Goal: Information Seeking & Learning: Learn about a topic

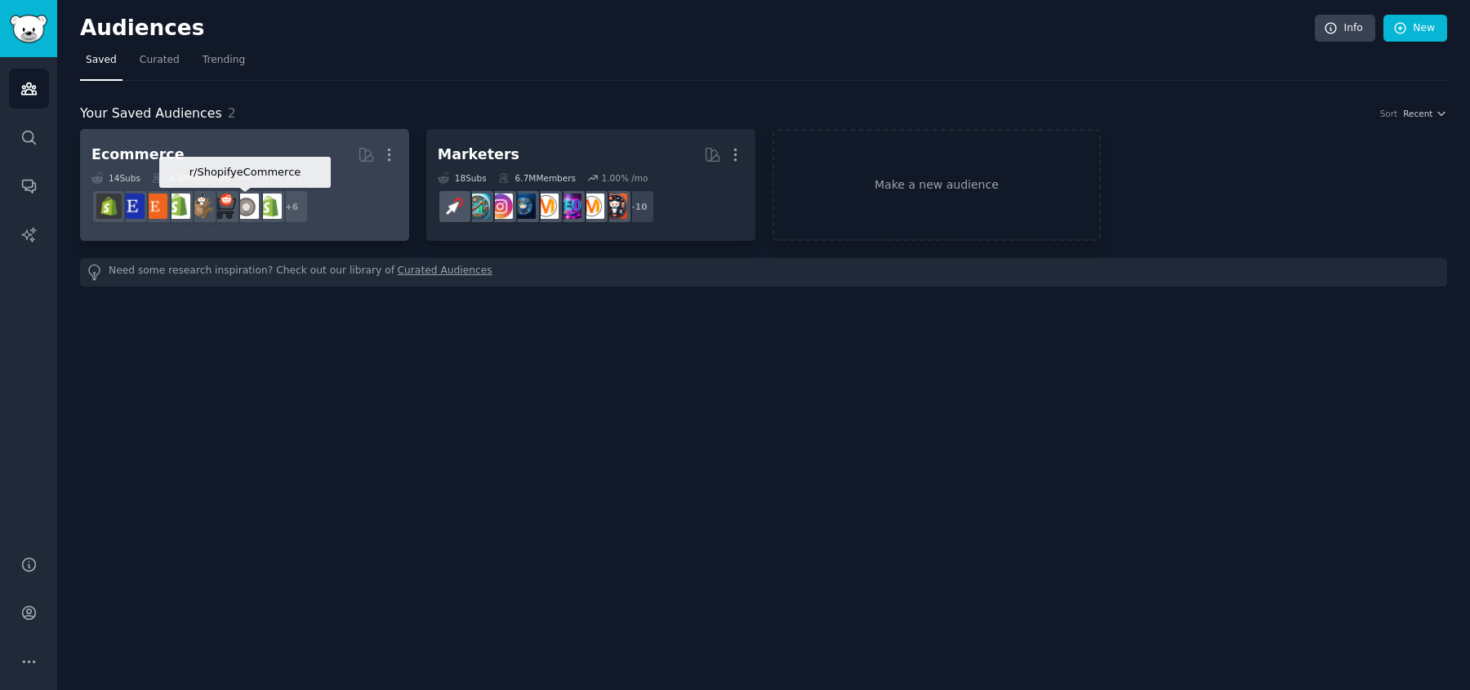
click at [243, 194] on img at bounding box center [246, 206] width 25 height 25
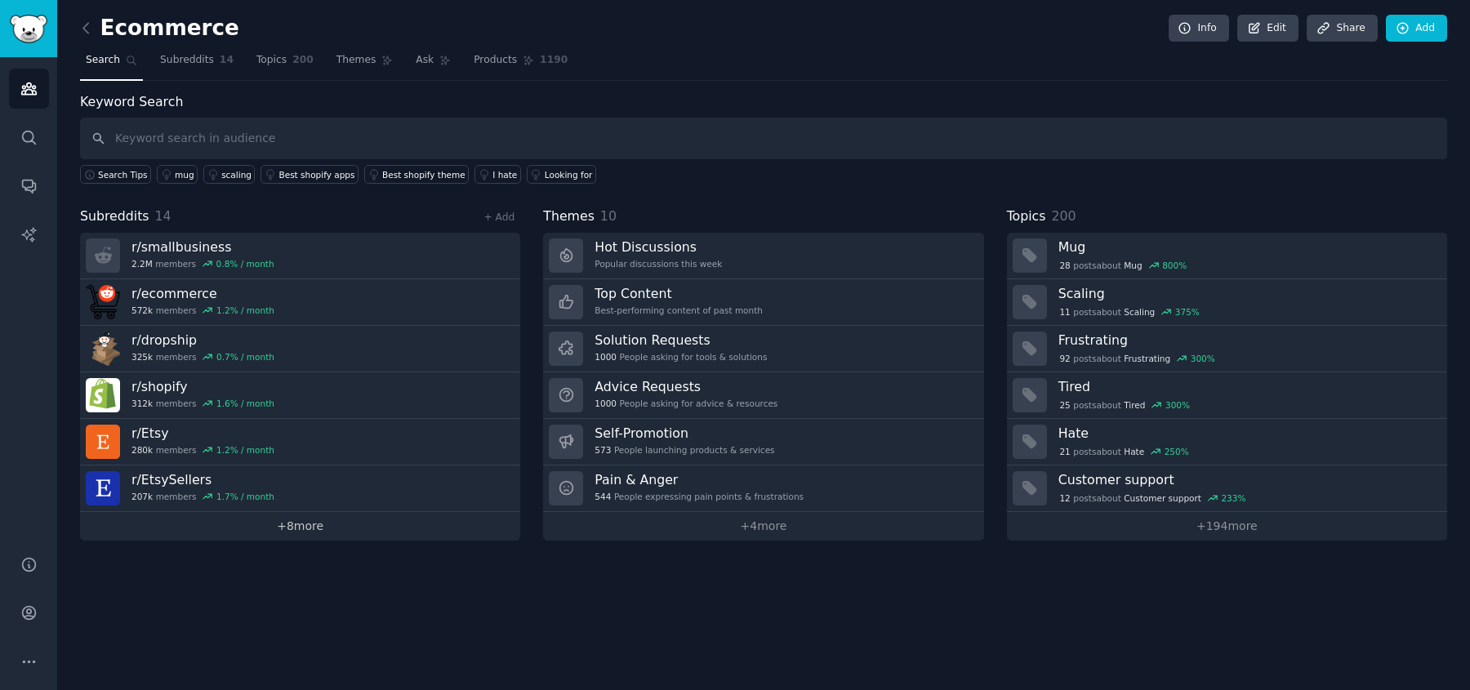
click at [285, 514] on link "+ 8 more" at bounding box center [300, 526] width 440 height 29
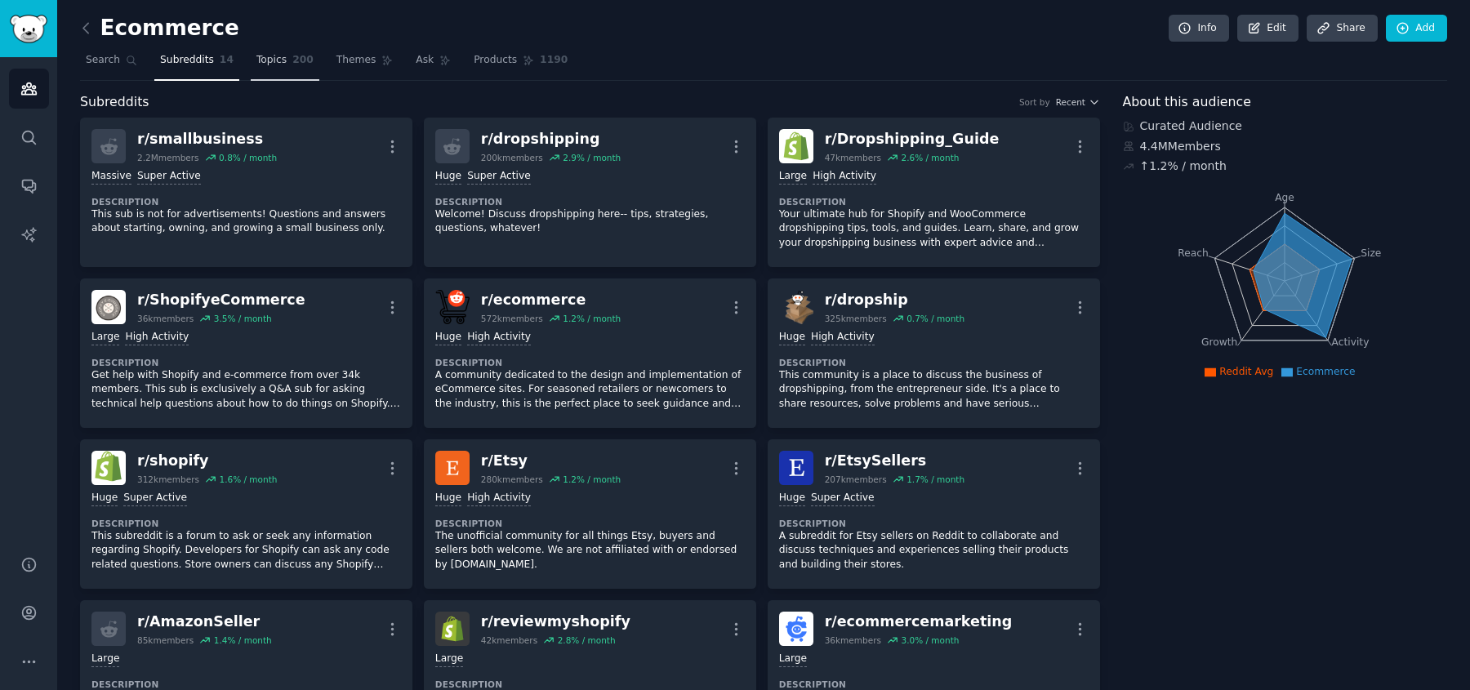
click at [281, 60] on span "Topics" at bounding box center [271, 60] width 30 height 15
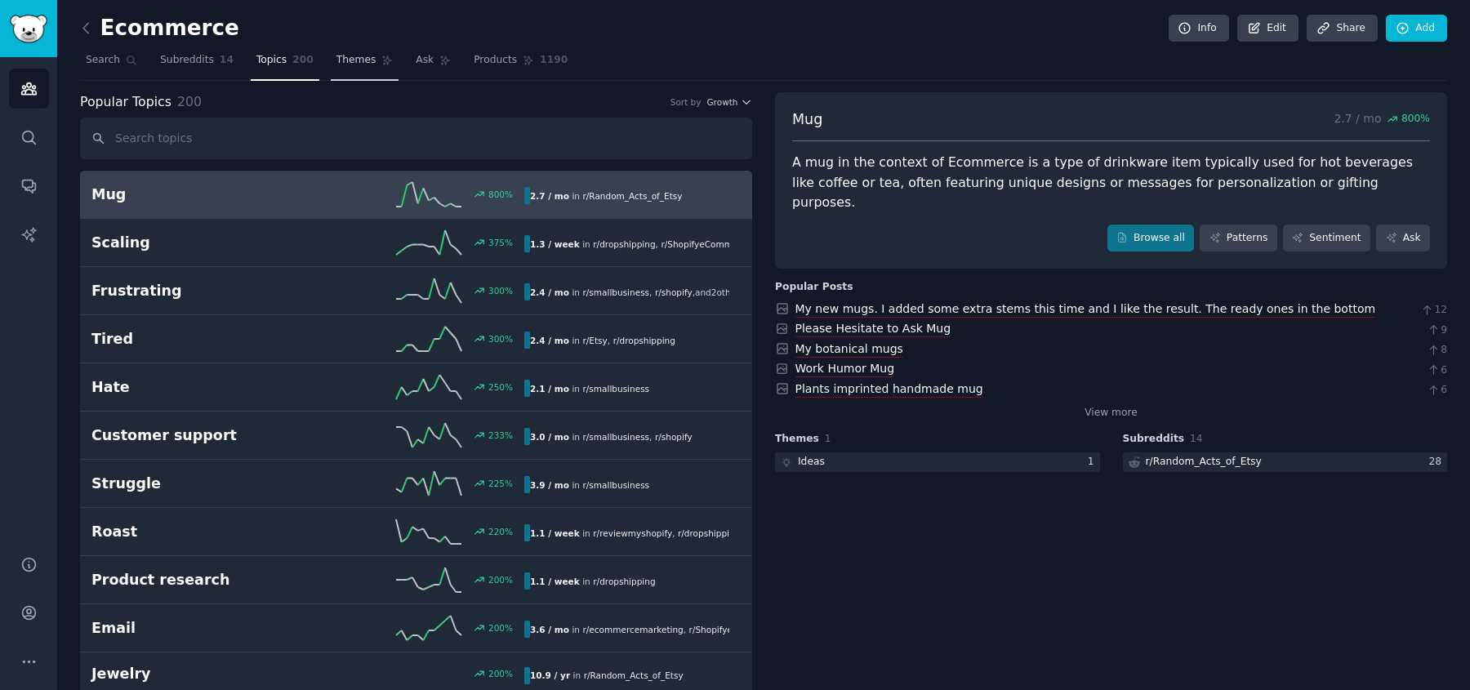
click at [368, 60] on span "Themes" at bounding box center [356, 60] width 40 height 15
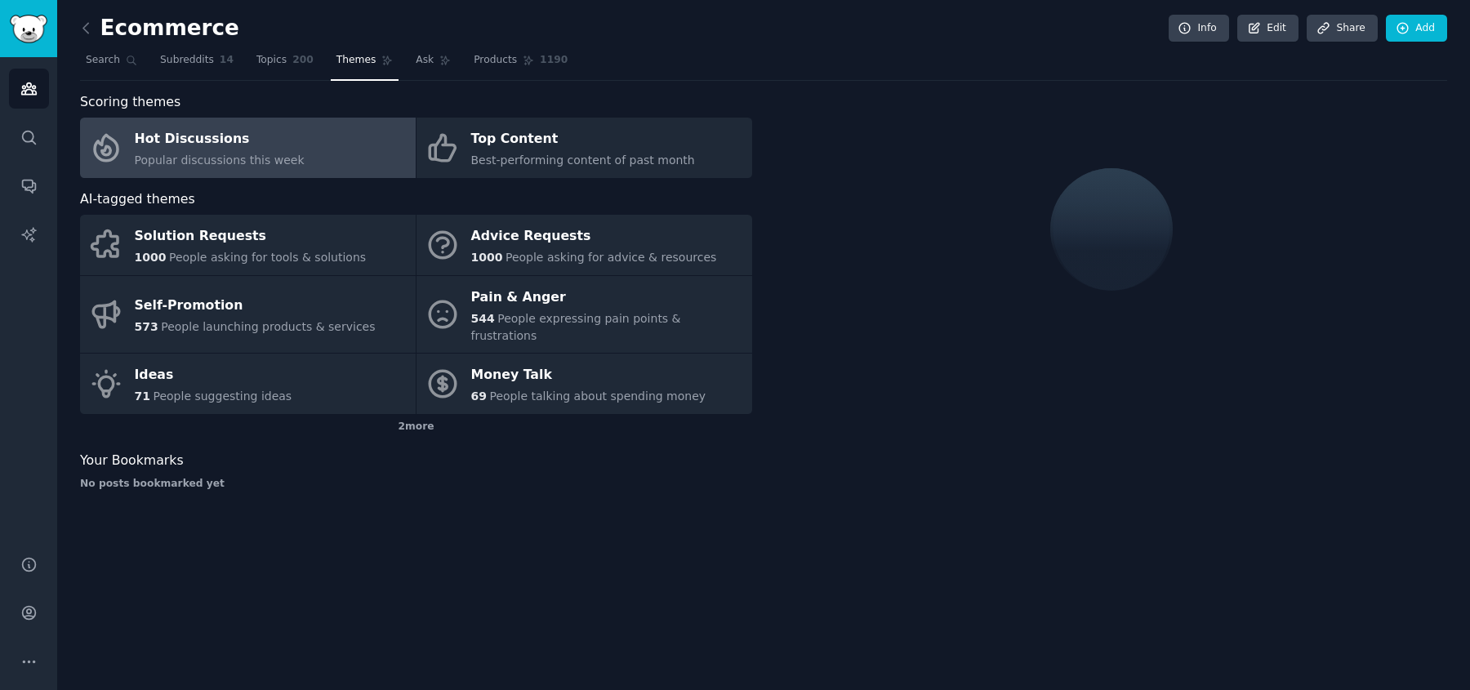
click at [344, 150] on link "Hot Discussions Popular discussions this week" at bounding box center [248, 148] width 336 height 60
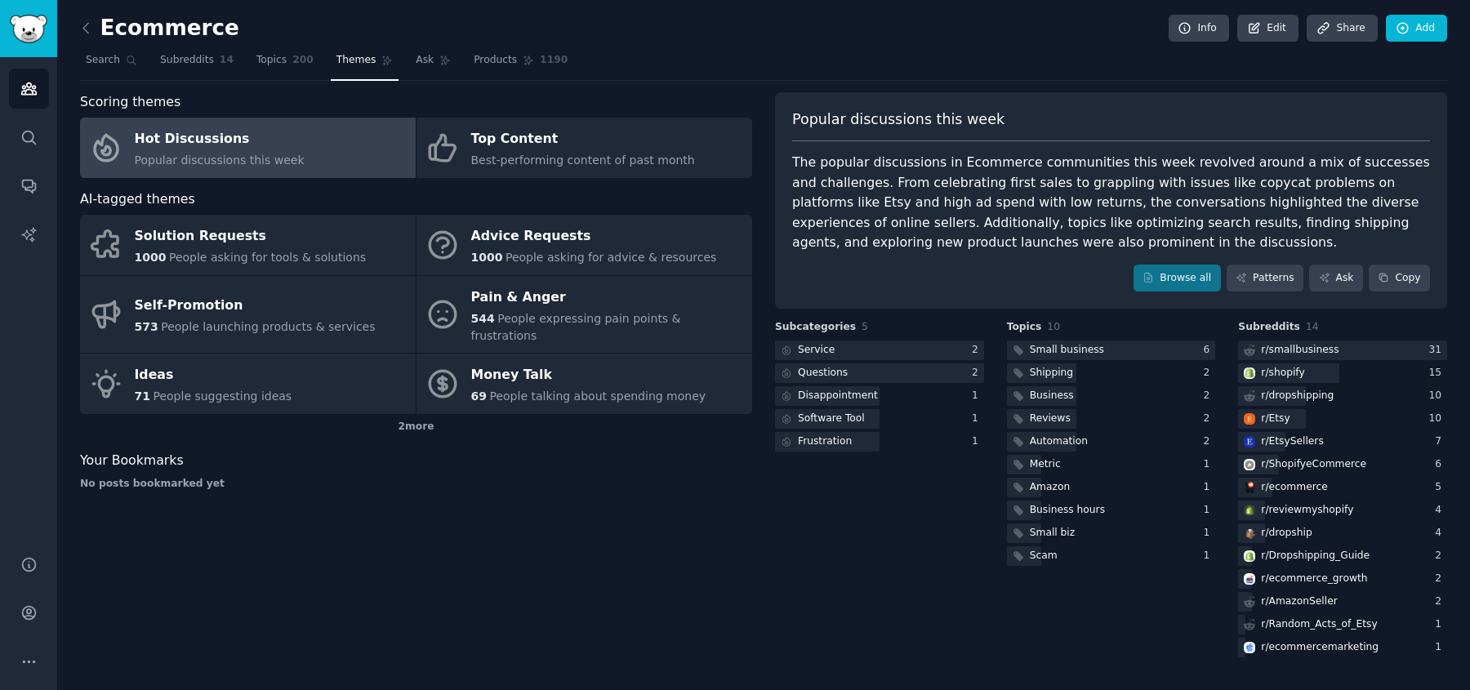
click at [256, 129] on div "Hot Discussions" at bounding box center [220, 140] width 170 height 26
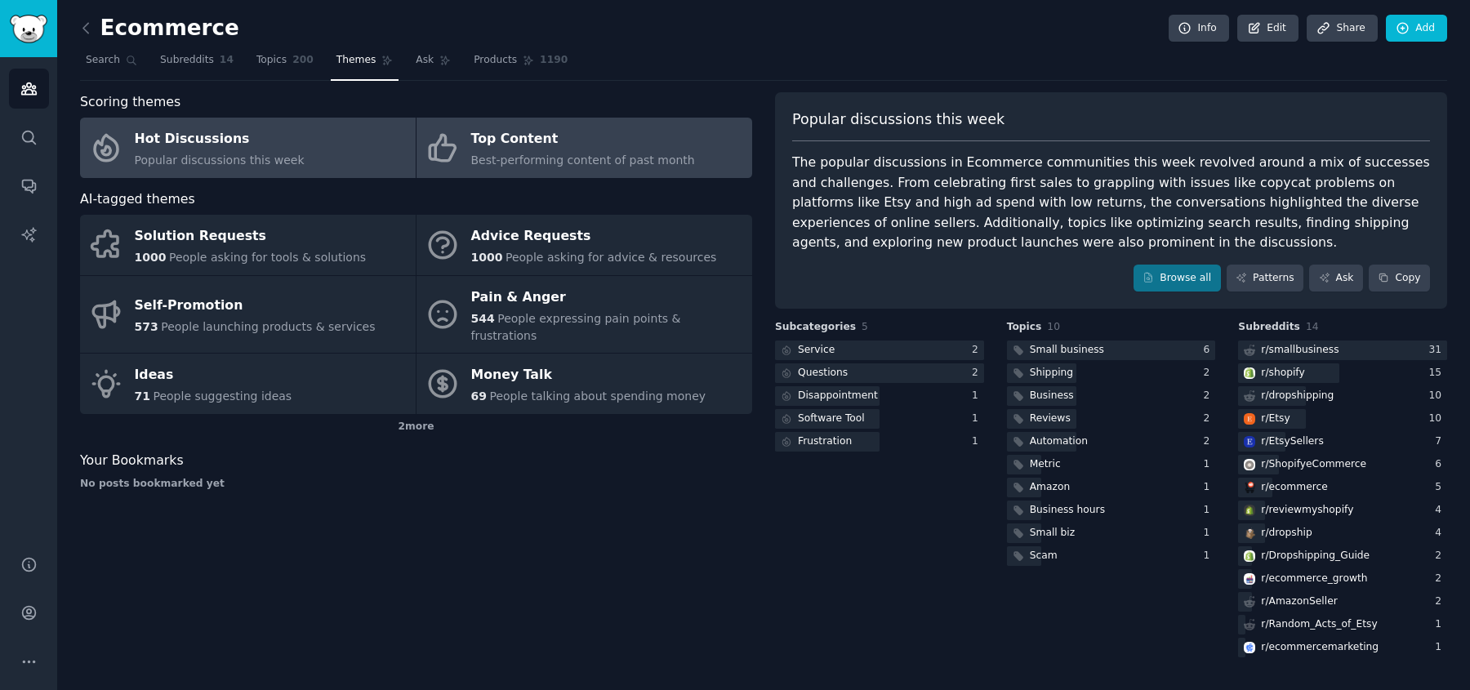
click at [435, 146] on icon at bounding box center [442, 148] width 25 height 26
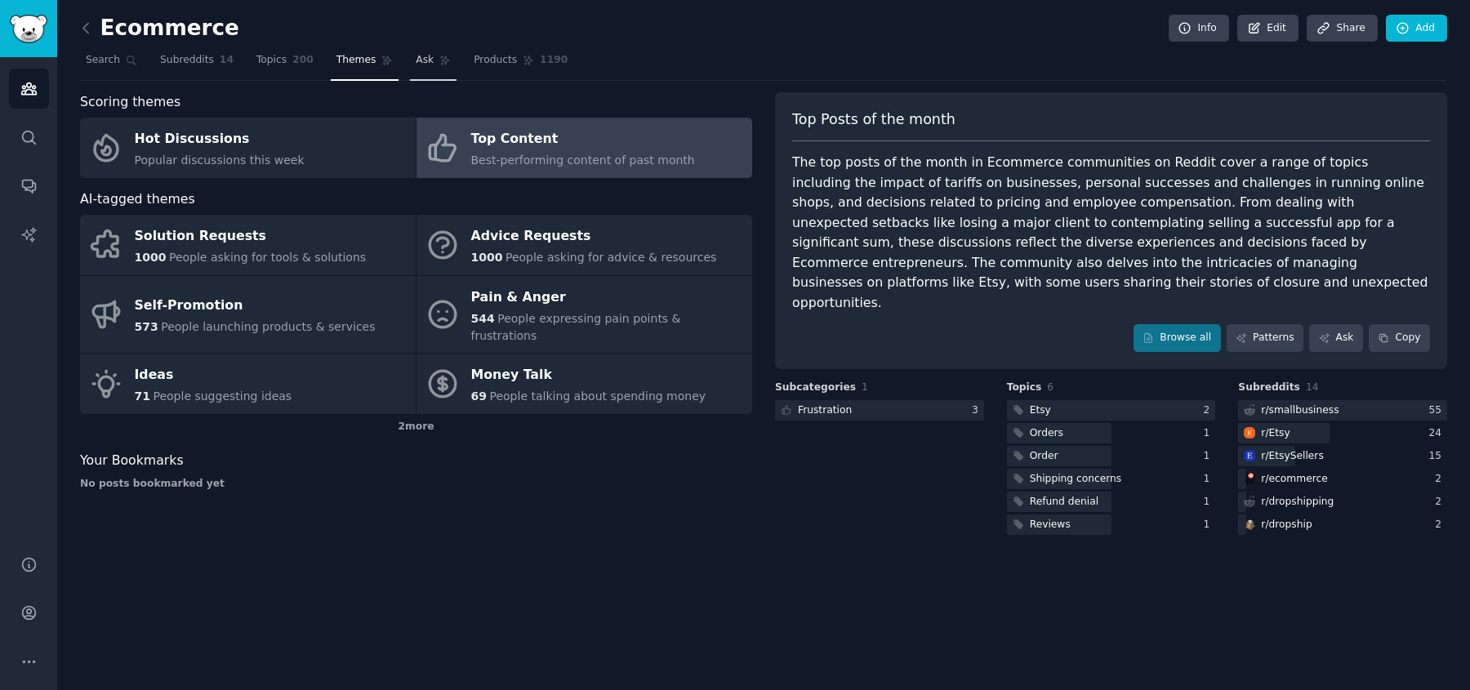
click at [416, 56] on span "Ask" at bounding box center [425, 60] width 18 height 15
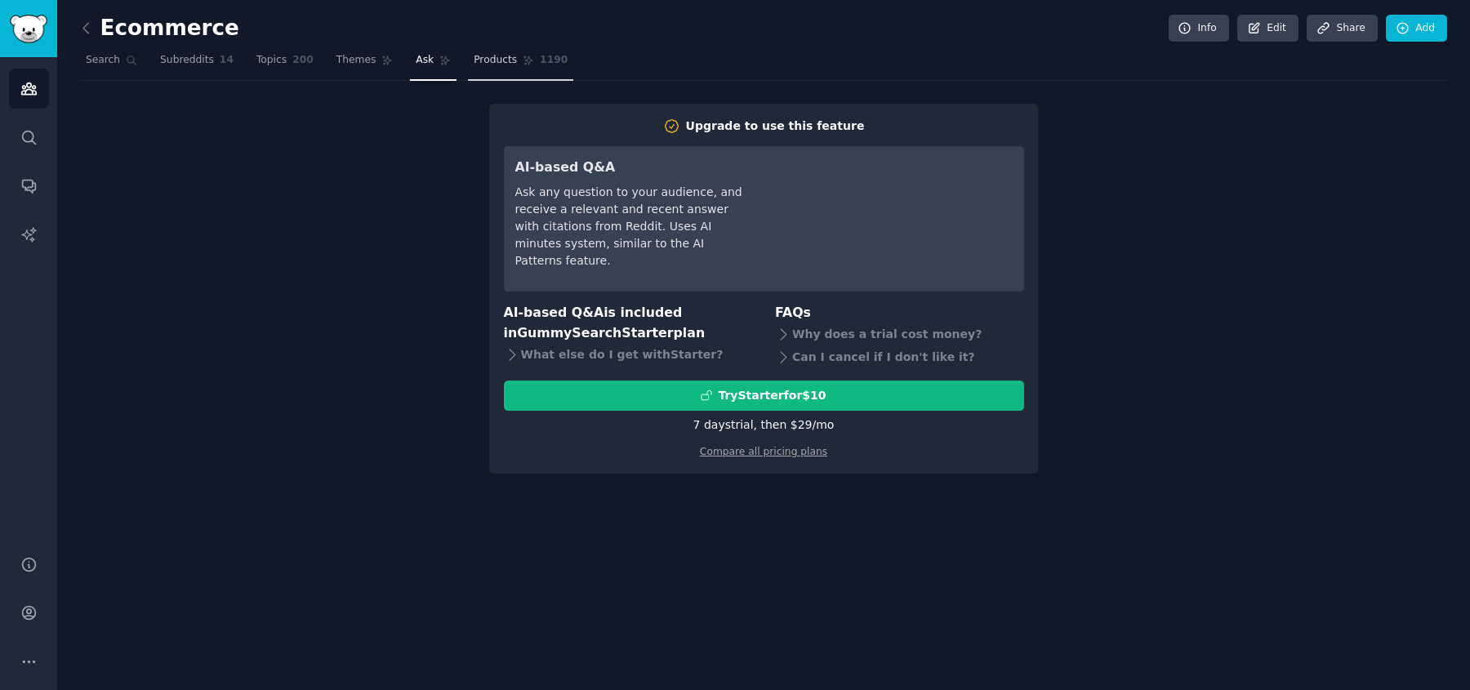
click at [523, 56] on icon at bounding box center [528, 60] width 11 height 11
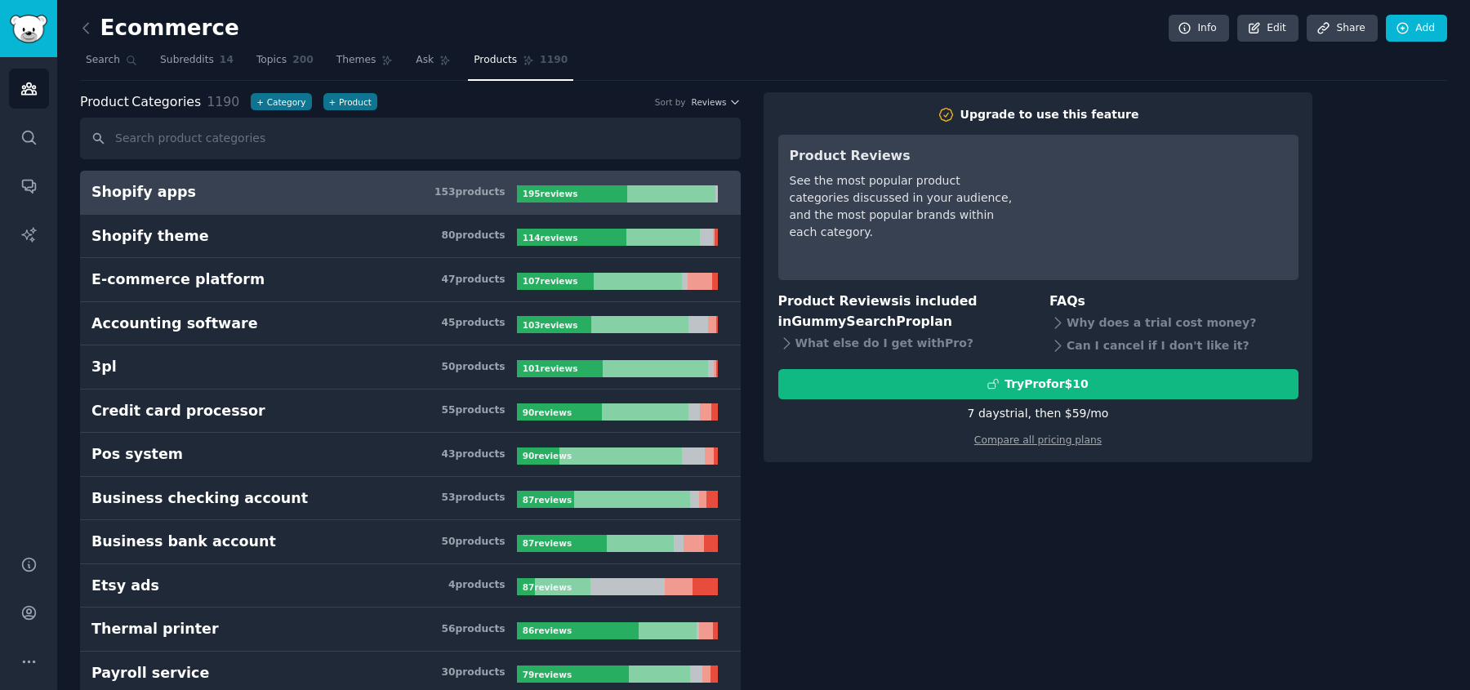
click at [443, 193] on div "153 product s" at bounding box center [469, 192] width 71 height 15
click at [229, 49] on link "Subreddits 14" at bounding box center [196, 63] width 85 height 33
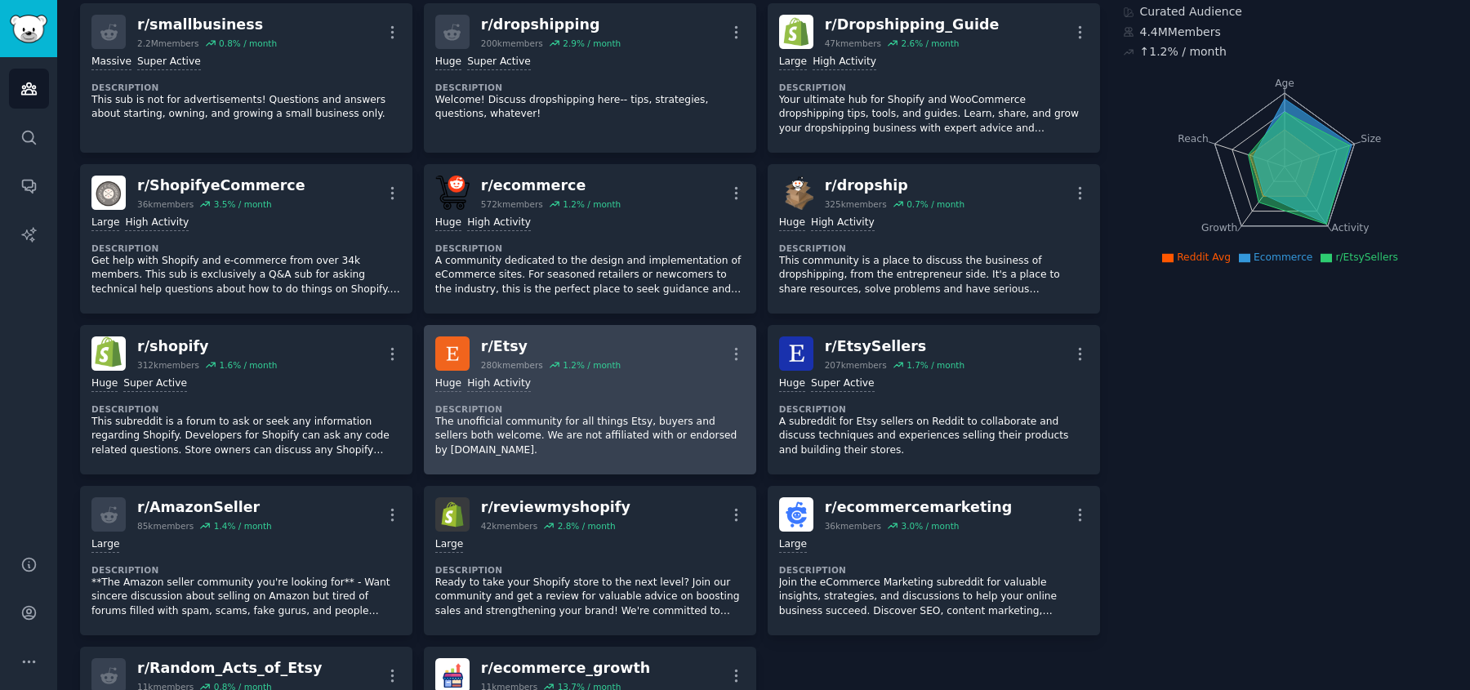
scroll to position [114, 0]
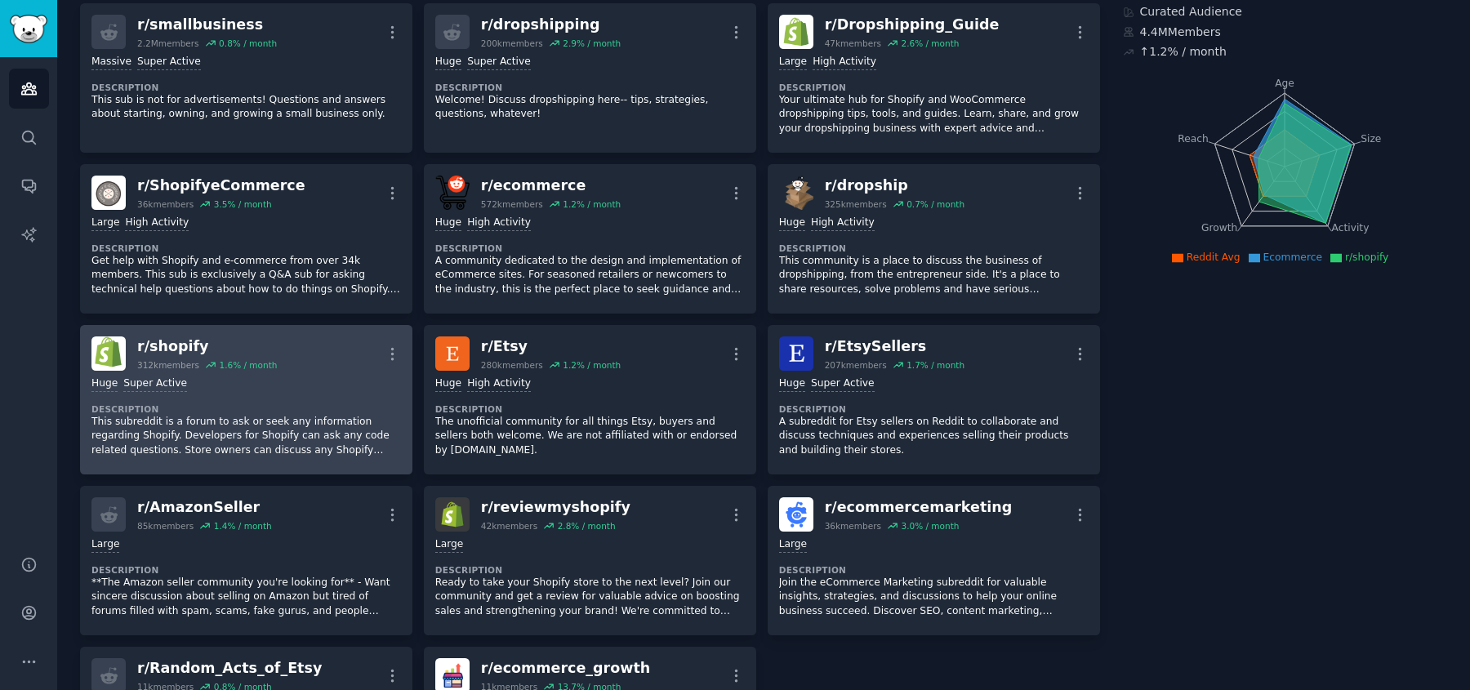
click at [262, 364] on div "1.6 % / month" at bounding box center [248, 364] width 58 height 11
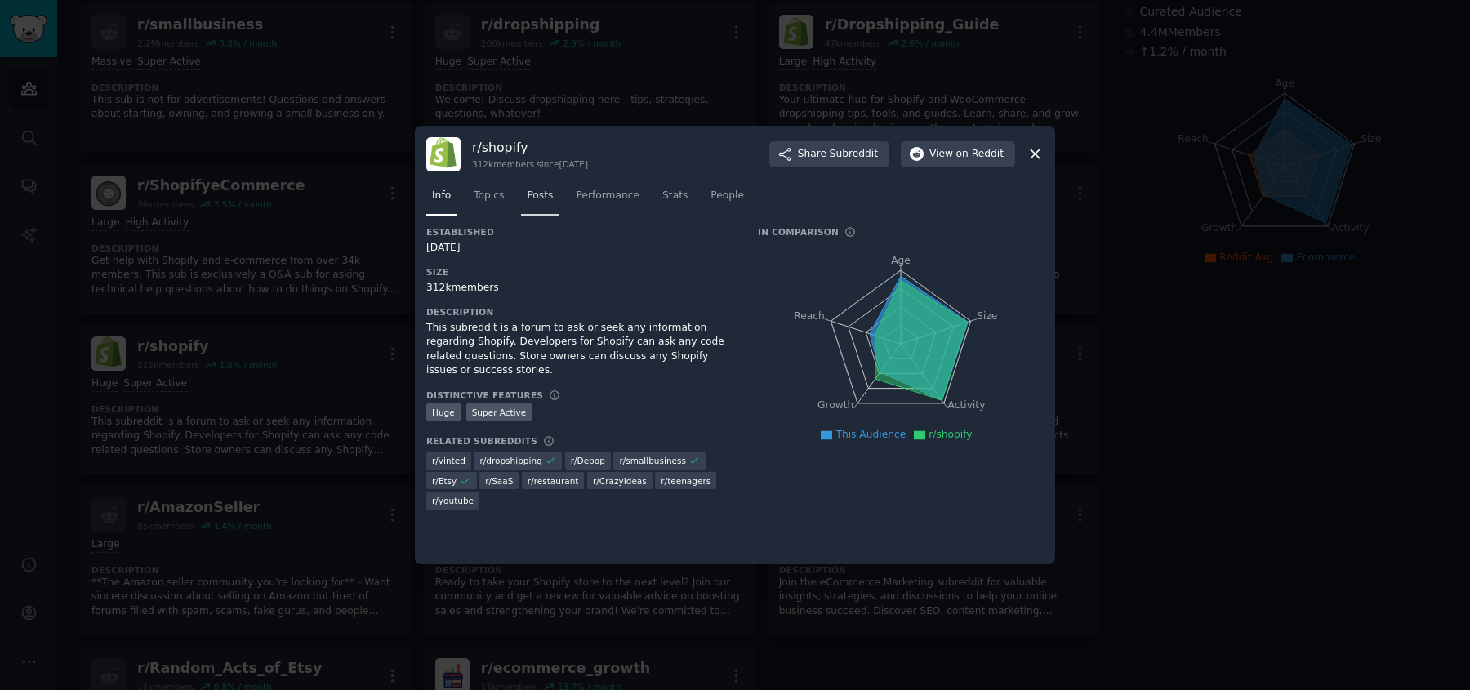
click at [555, 194] on link "Posts" at bounding box center [540, 199] width 38 height 33
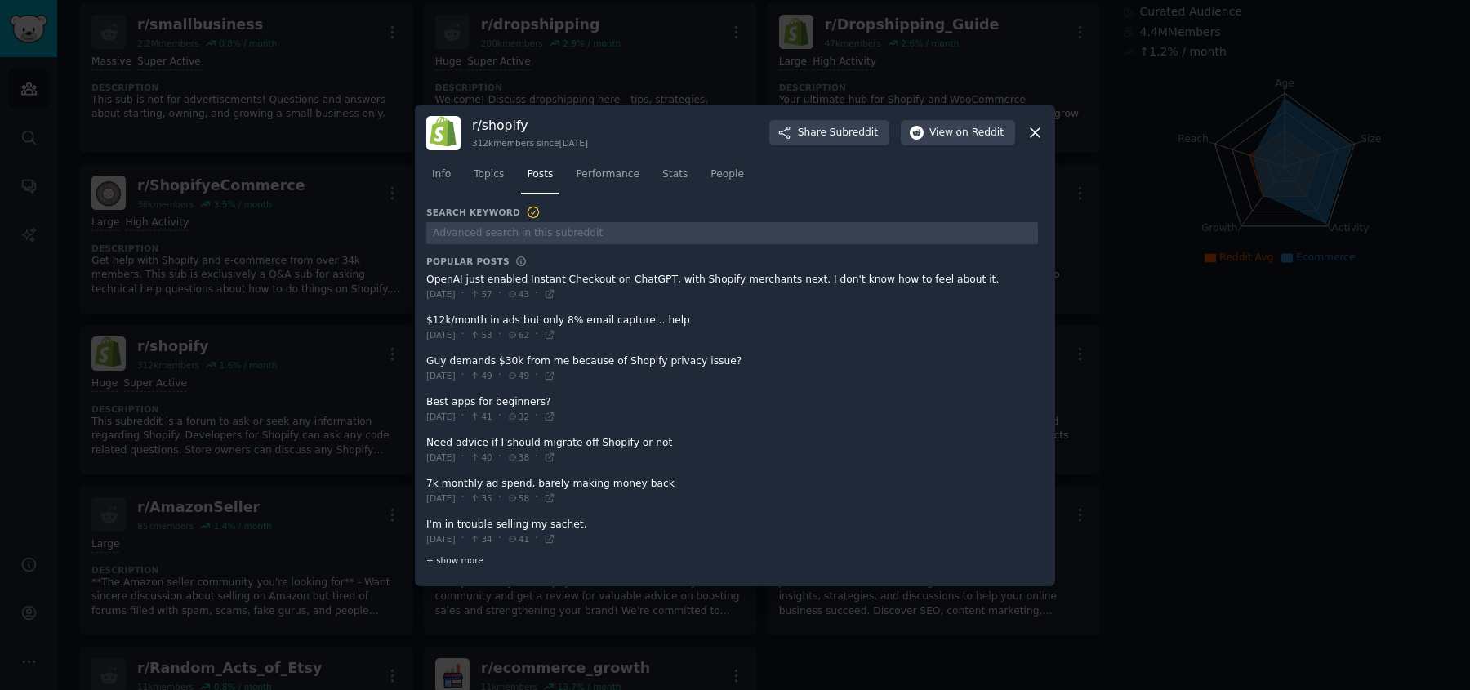
click at [457, 555] on span "+ show more" at bounding box center [454, 560] width 57 height 11
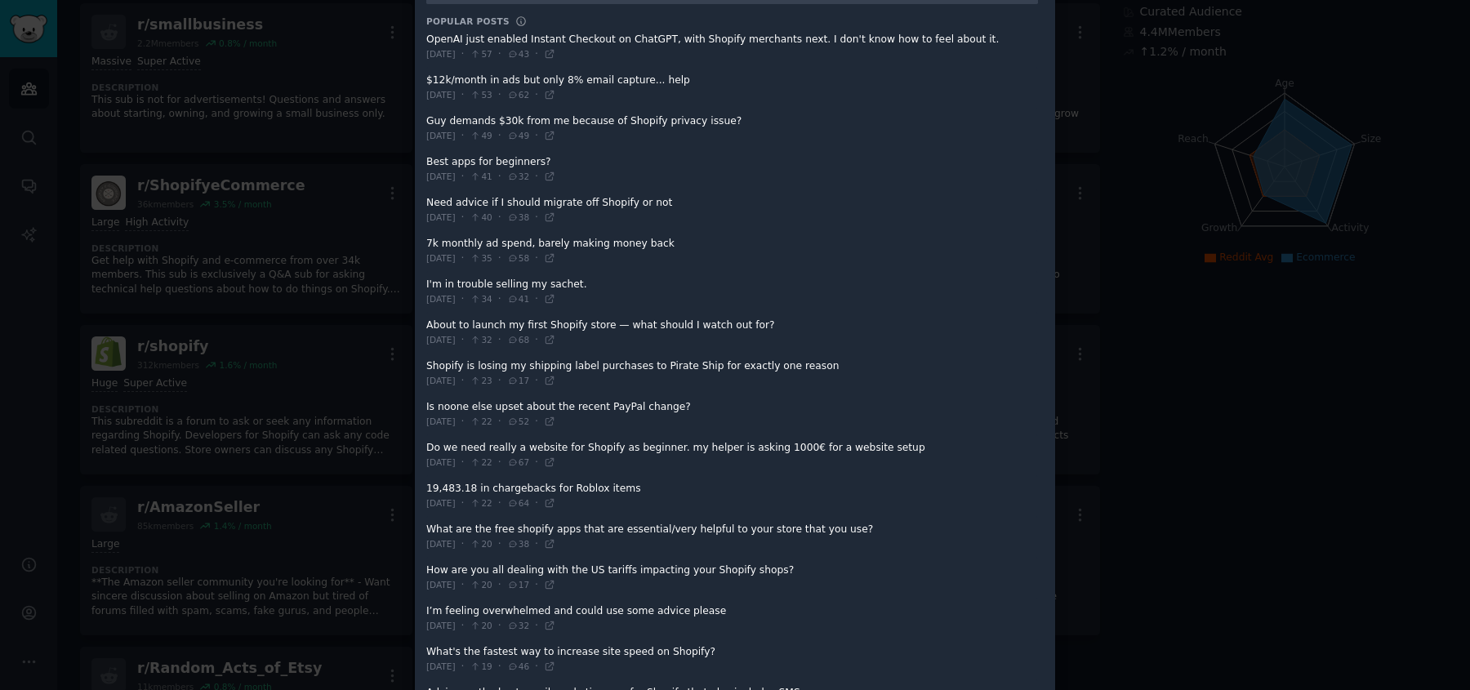
scroll to position [155, 0]
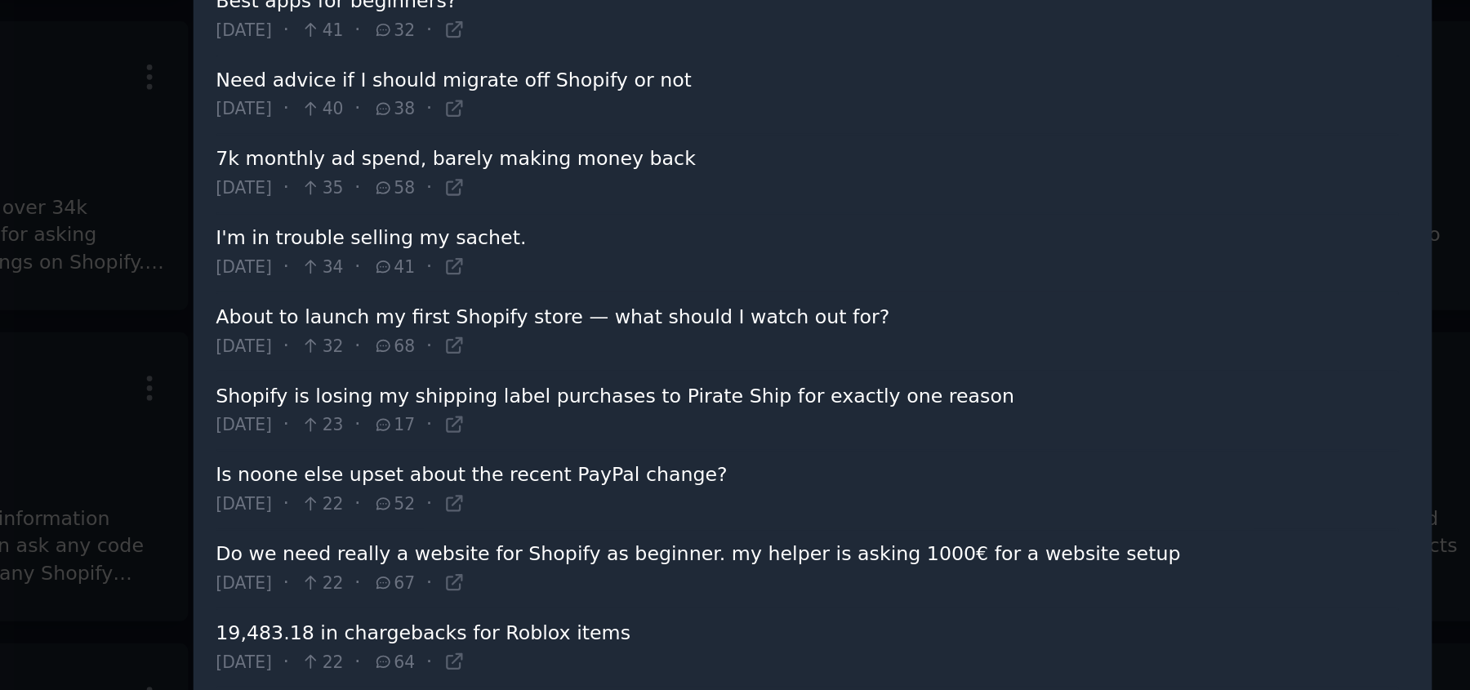
drag, startPoint x: 418, startPoint y: 319, endPoint x: 715, endPoint y: 313, distance: 297.3
drag, startPoint x: 764, startPoint y: 311, endPoint x: 670, endPoint y: 312, distance: 93.9
click at [670, 312] on span at bounding box center [732, 325] width 612 height 40
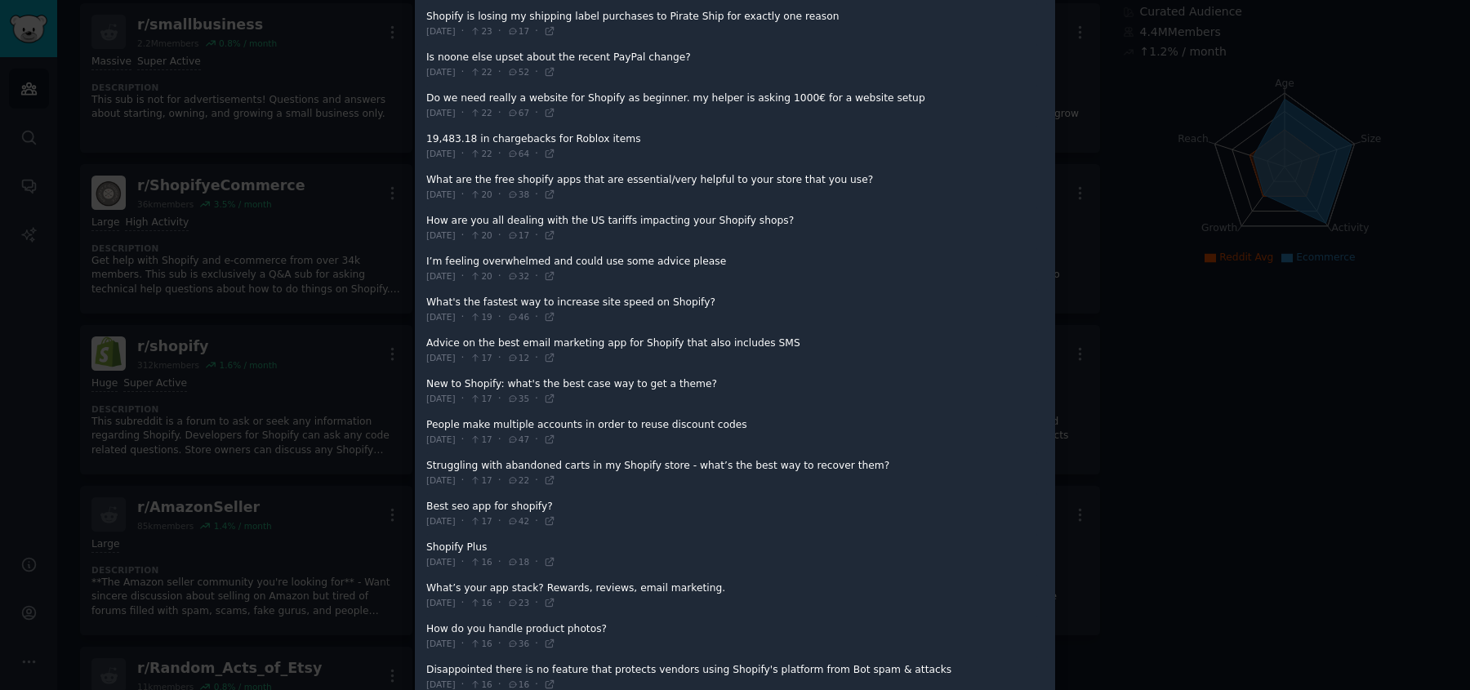
scroll to position [498, 0]
click at [1247, 129] on div at bounding box center [735, 345] width 1470 height 690
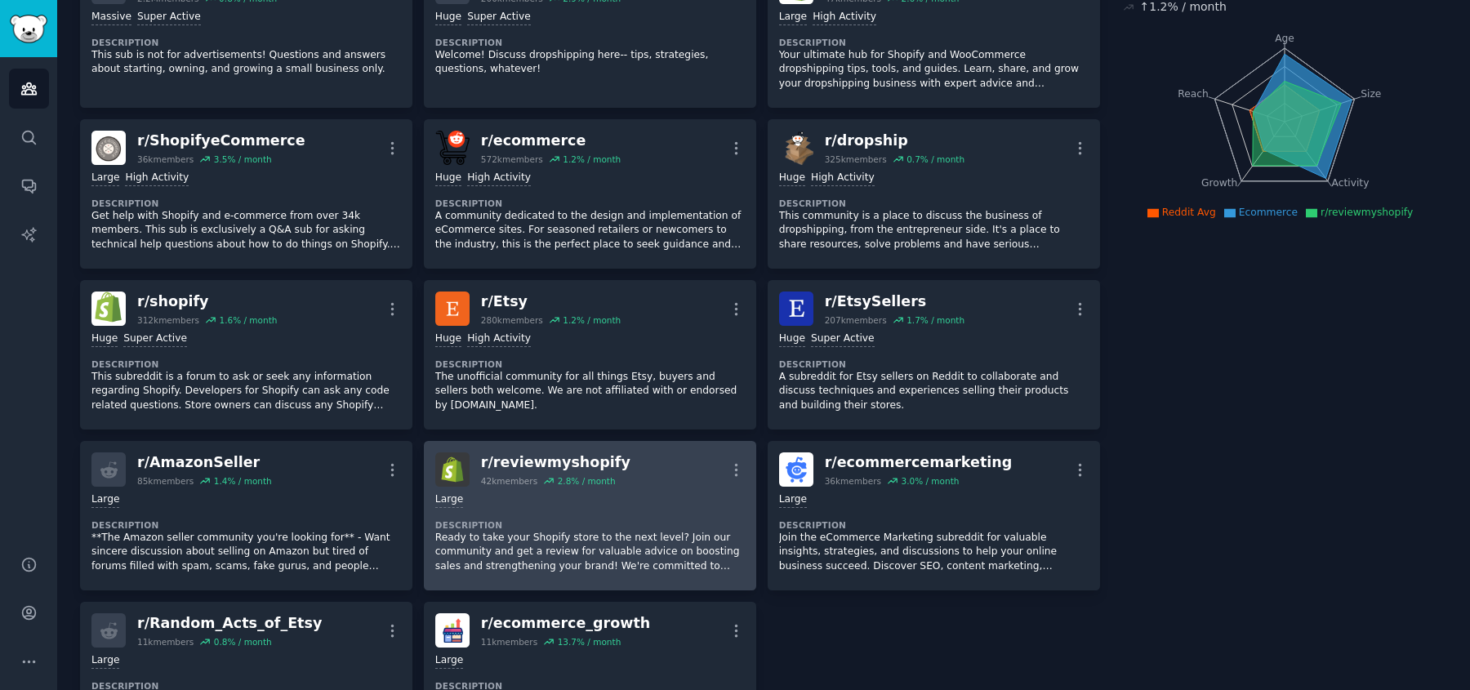
scroll to position [160, 0]
click at [617, 505] on div "Large Description Ready to take your Shopify store to the next level? Join our …" at bounding box center [590, 532] width 310 height 92
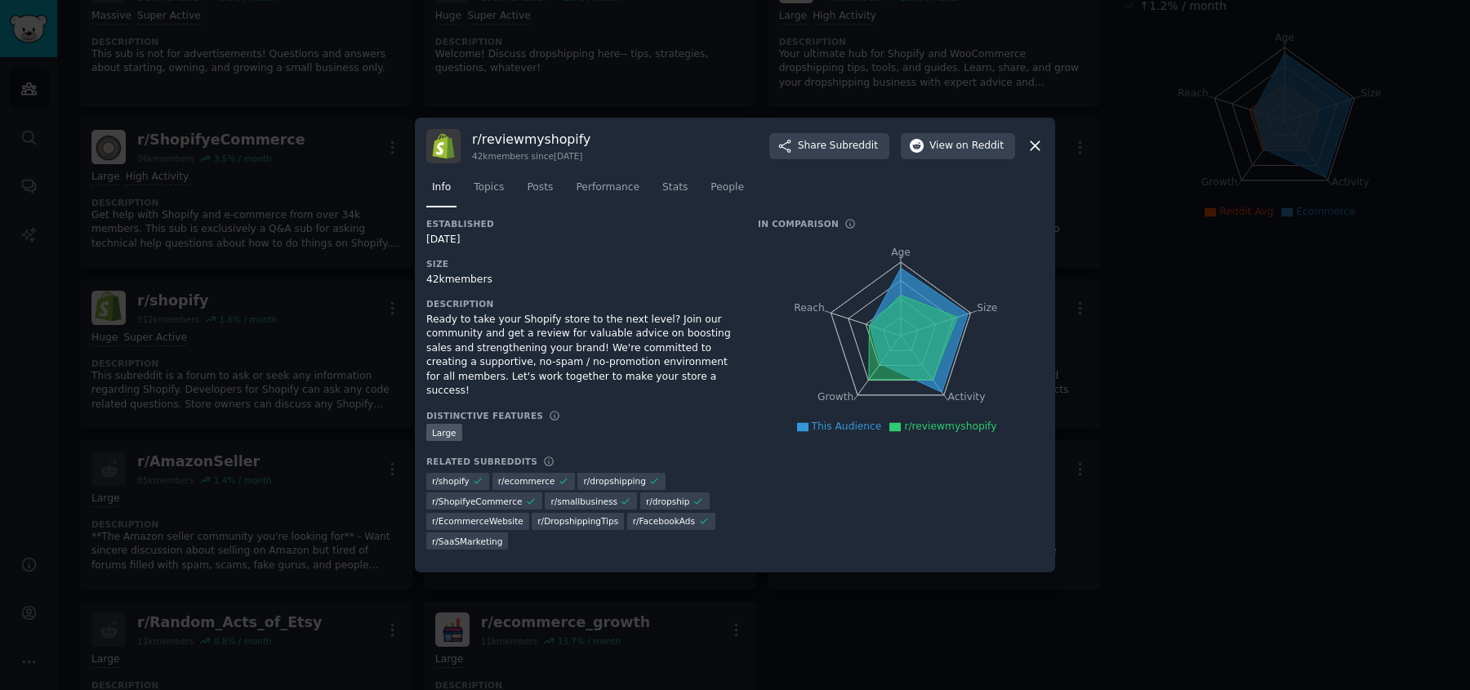
click at [1035, 141] on div "r/ reviewmyshopify 42k members since [DATE] Share Subreddit View on Reddit" at bounding box center [734, 146] width 617 height 34
click at [1035, 144] on icon at bounding box center [1035, 145] width 17 height 17
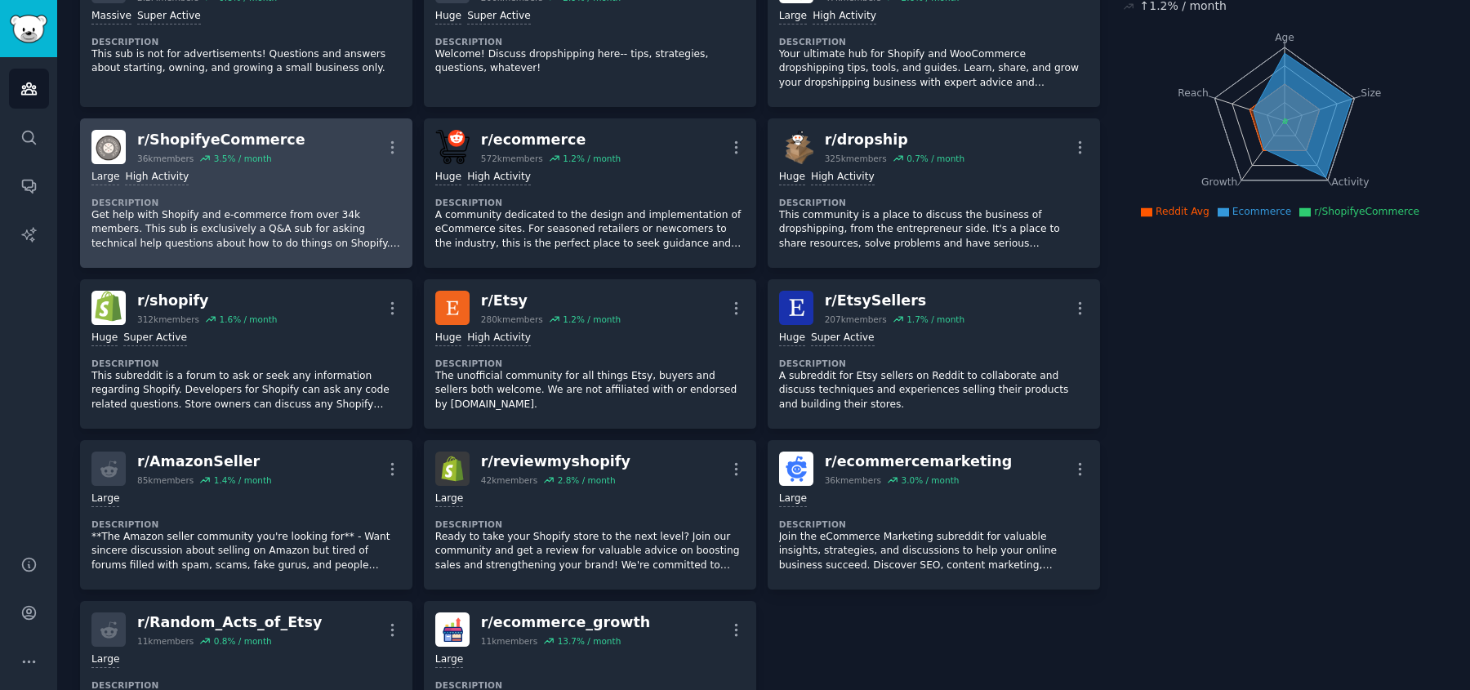
click at [239, 185] on div ">= 80th percentile for submissions / day Large High Activity Description Get he…" at bounding box center [246, 210] width 310 height 92
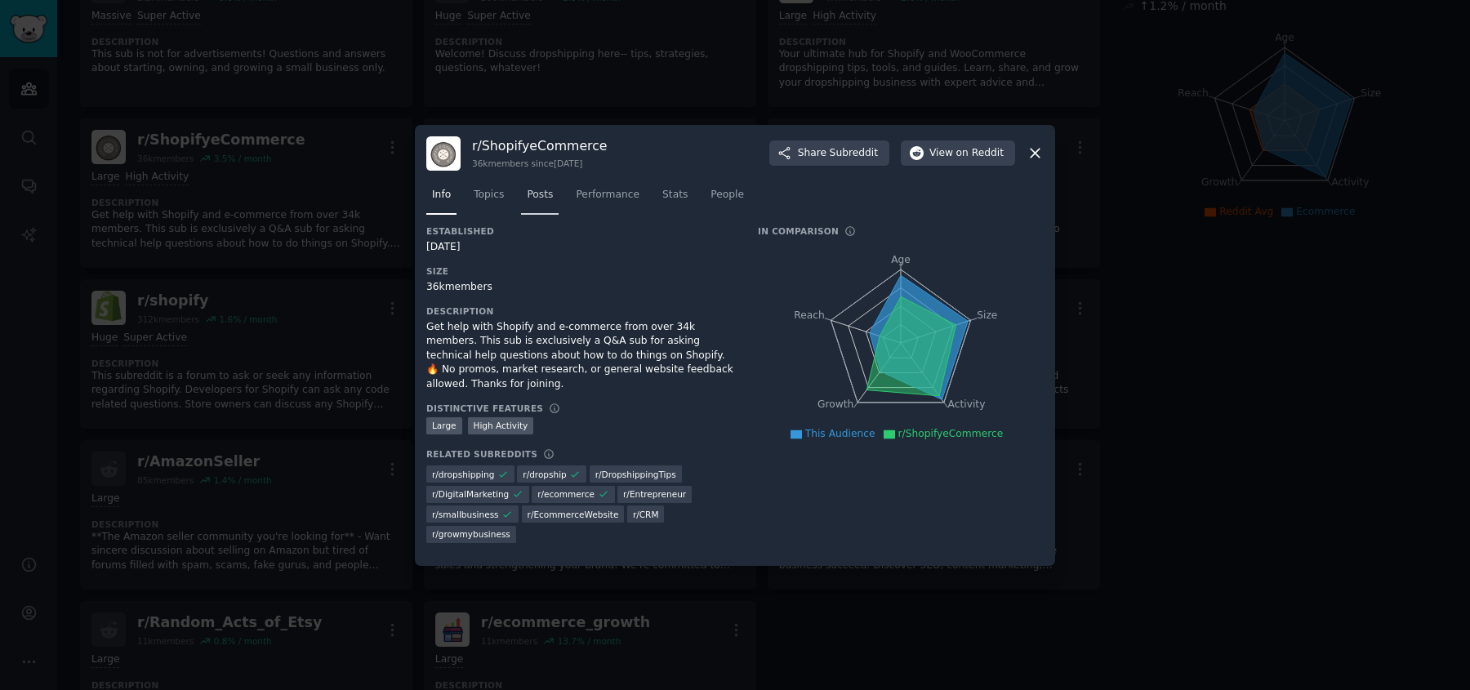
click at [549, 205] on link "Posts" at bounding box center [540, 198] width 38 height 33
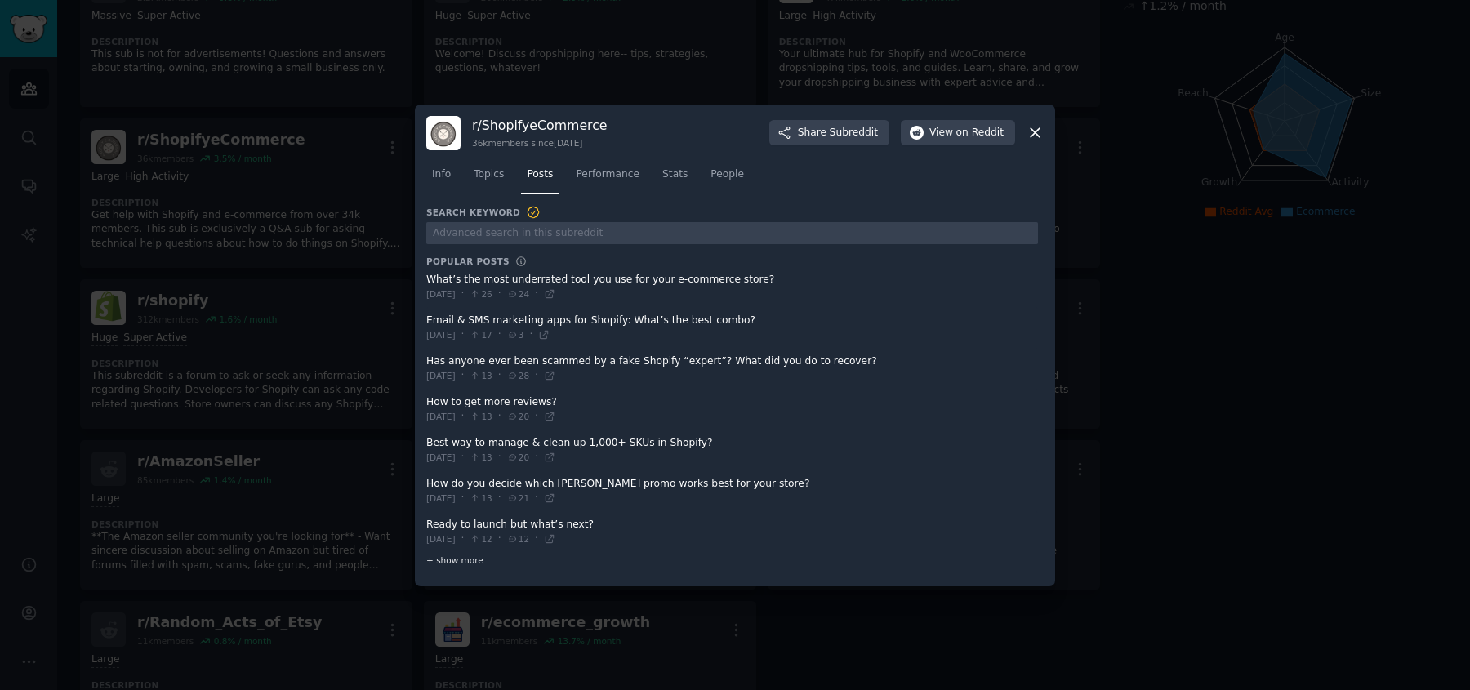
click at [482, 556] on div "+ show more" at bounding box center [732, 560] width 612 height 17
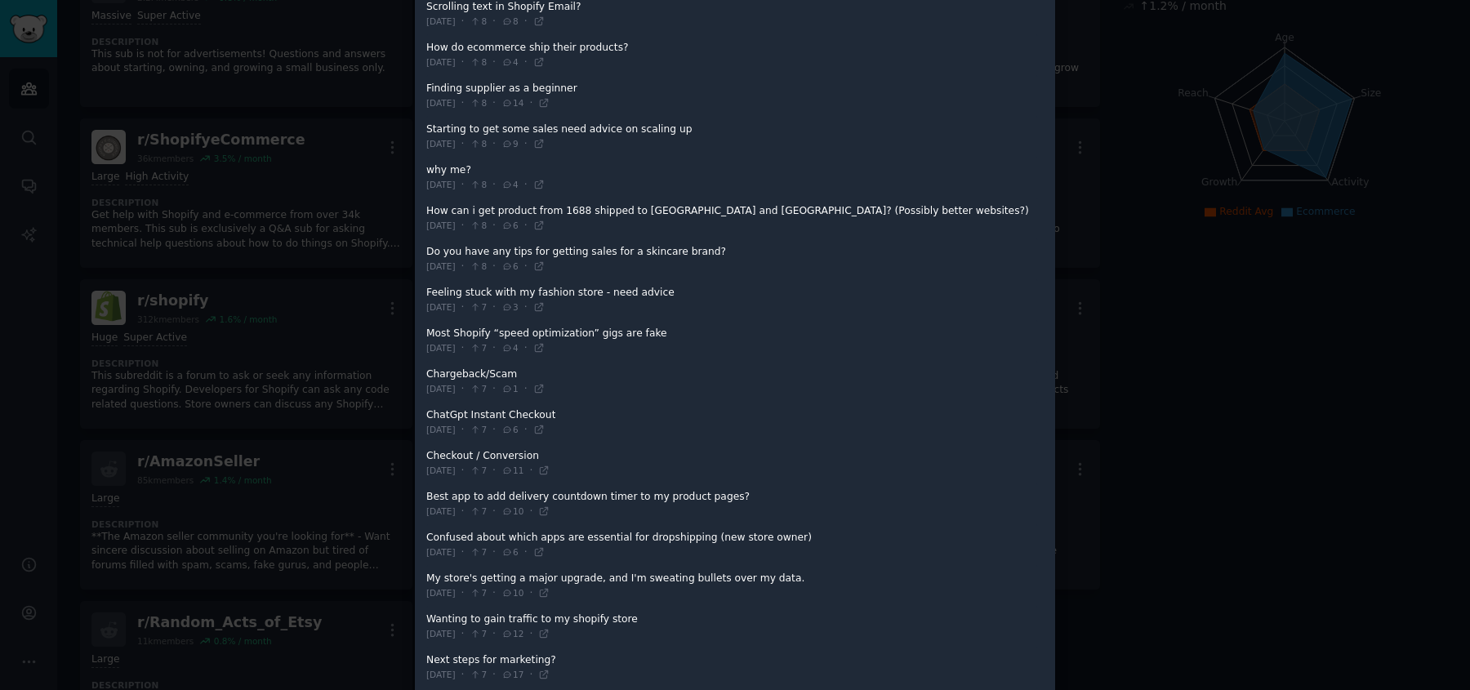
scroll to position [896, 0]
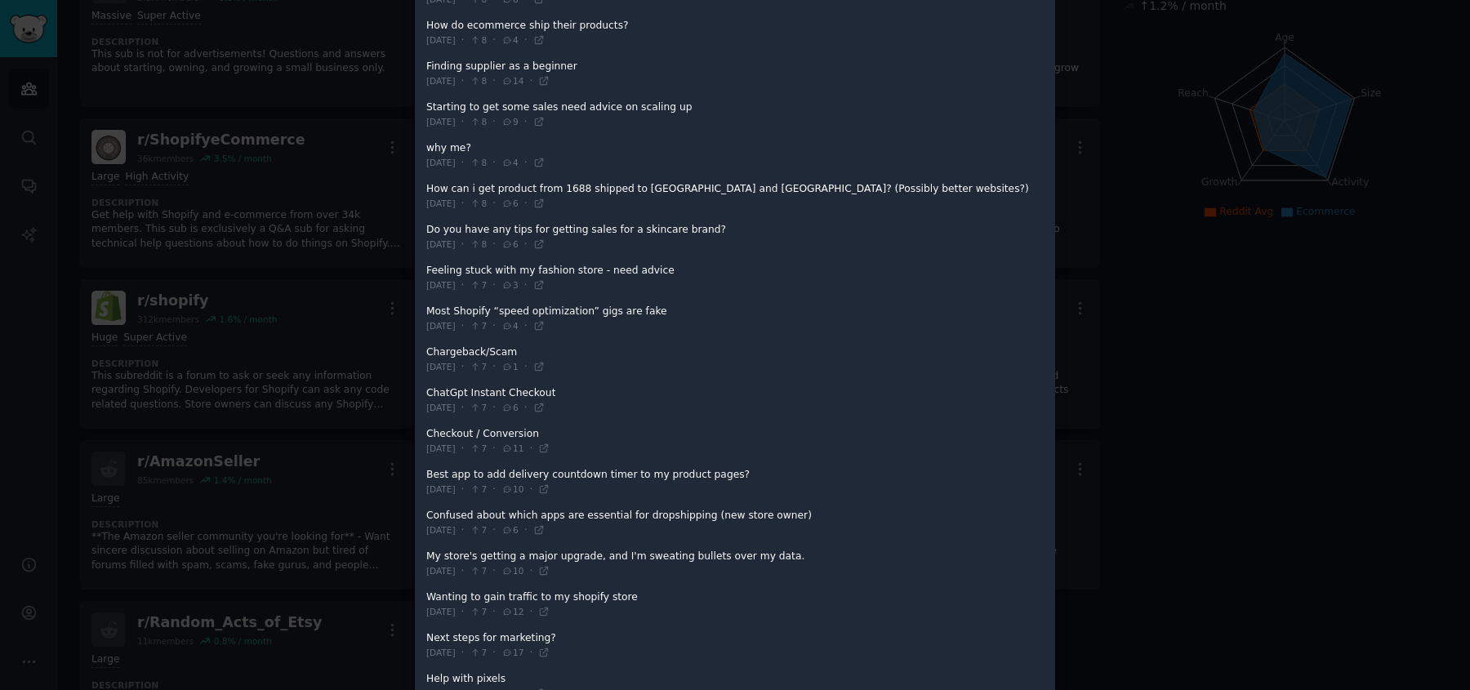
click at [620, 463] on span at bounding box center [732, 482] width 612 height 40
click at [610, 466] on span at bounding box center [732, 482] width 612 height 40
click at [550, 483] on icon at bounding box center [543, 488] width 11 height 11
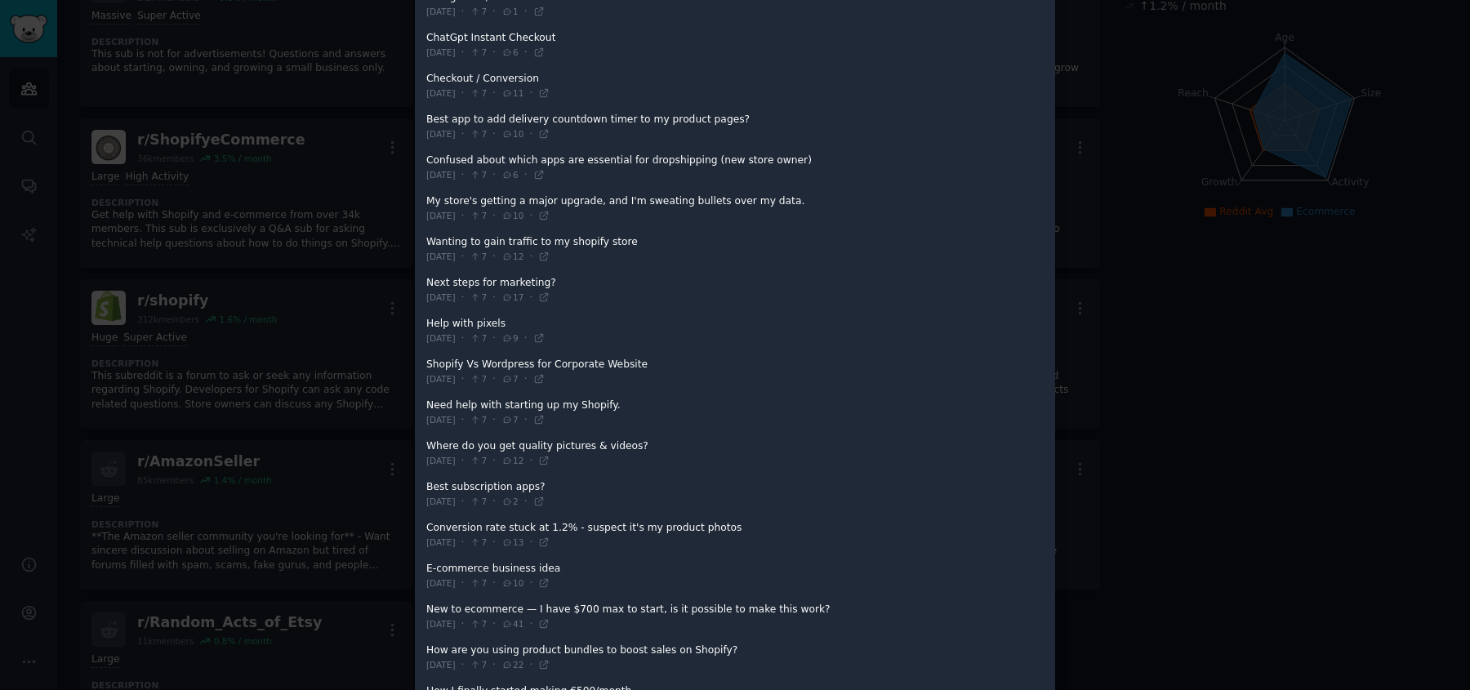
scroll to position [1255, 0]
click at [648, 511] on span at bounding box center [732, 531] width 612 height 40
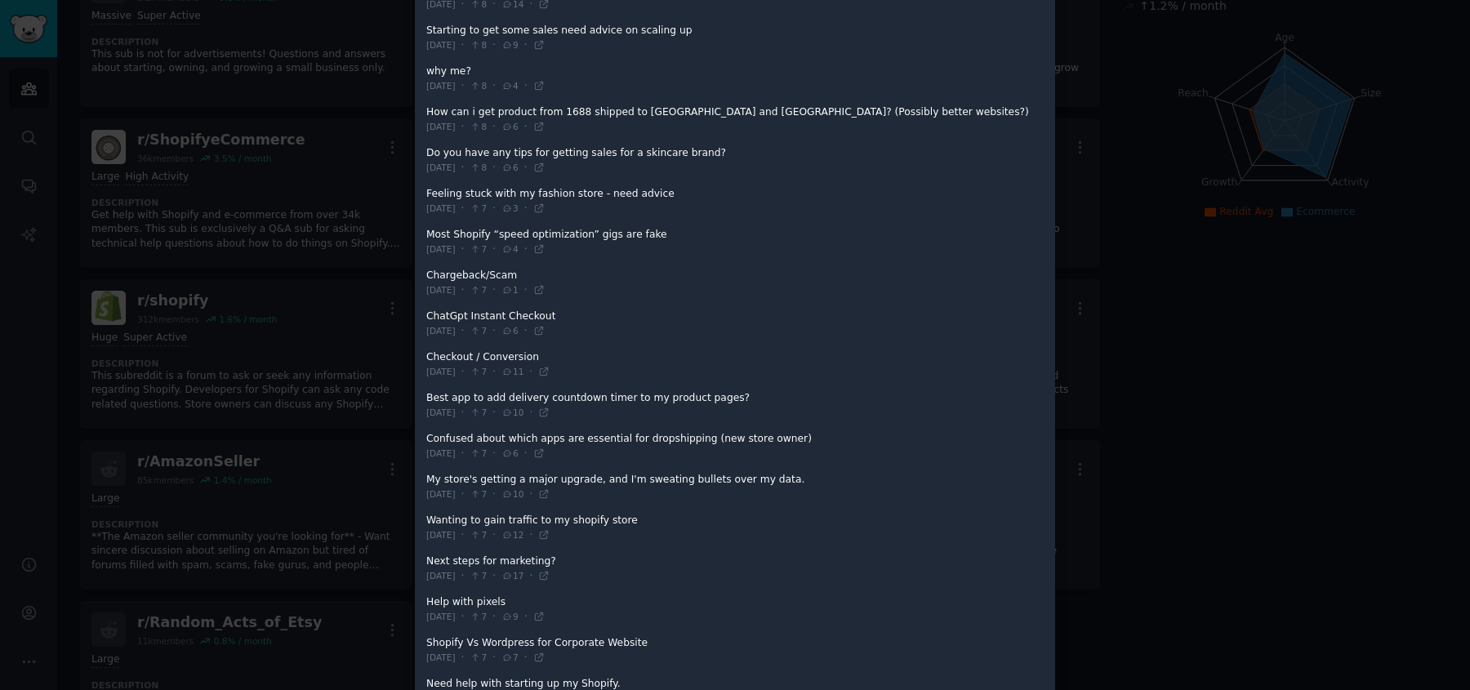
scroll to position [911, 0]
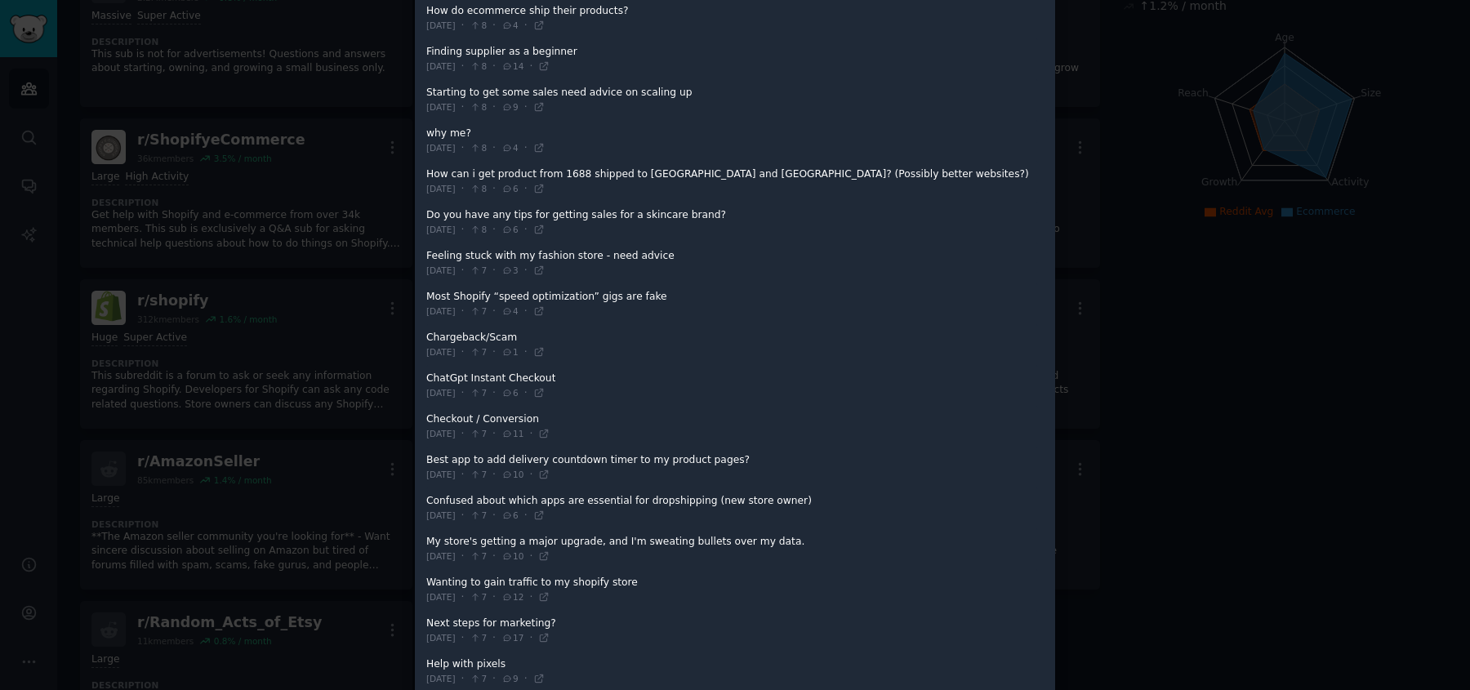
click at [1176, 308] on div at bounding box center [735, 345] width 1470 height 690
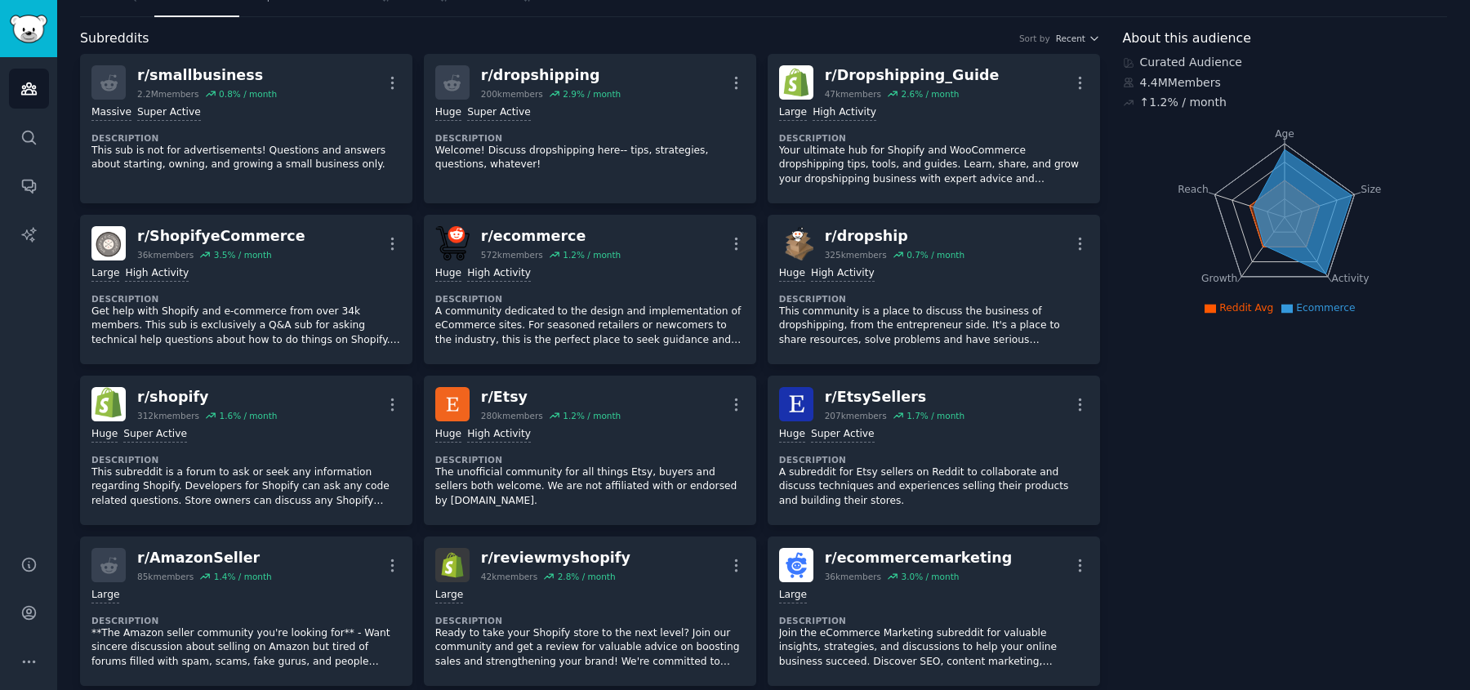
scroll to position [70, 0]
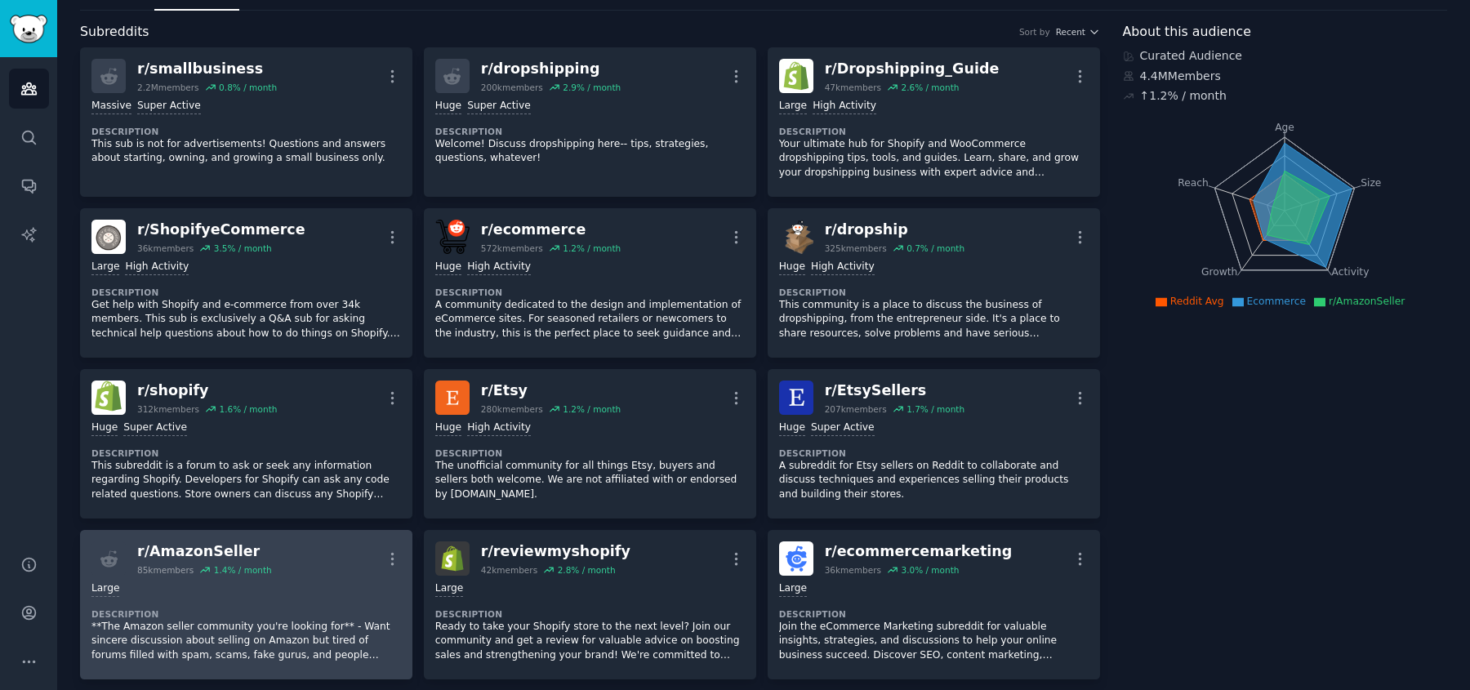
click at [265, 592] on div "Large" at bounding box center [246, 589] width 310 height 16
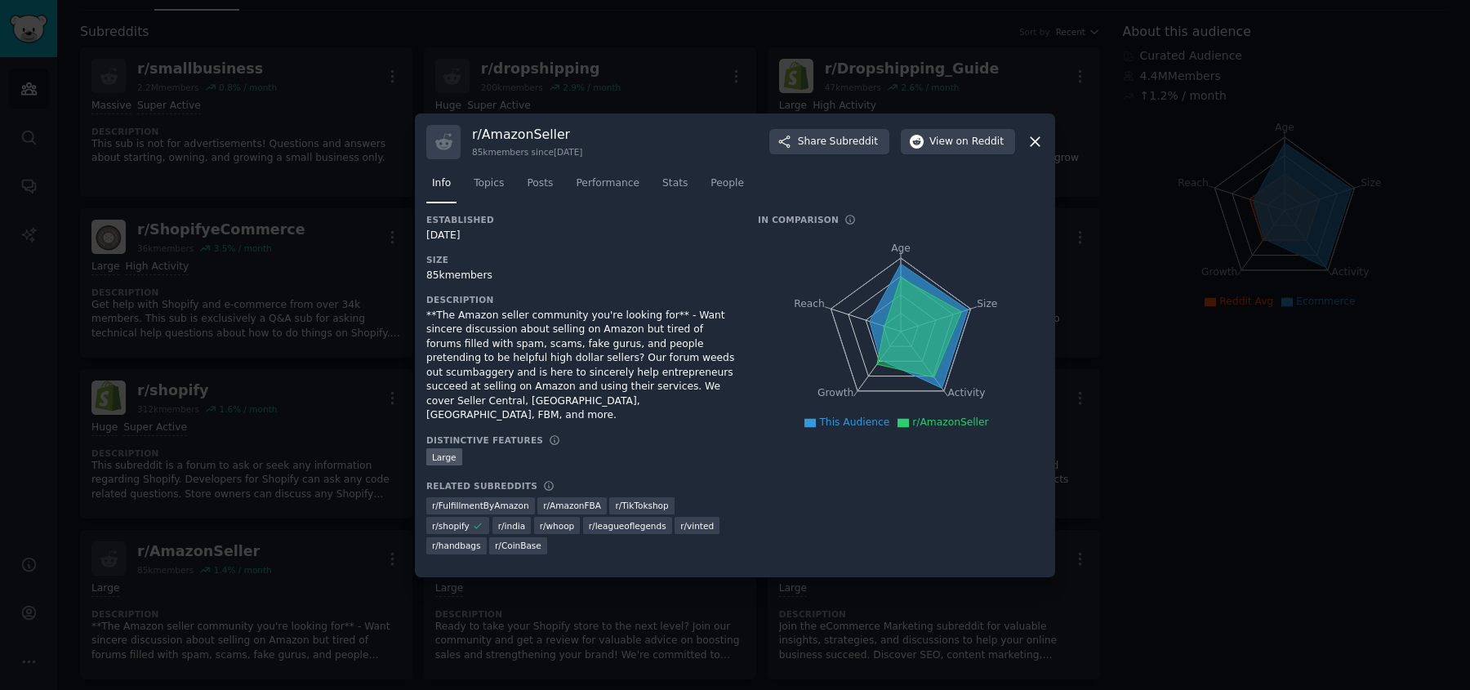
click at [1036, 146] on icon at bounding box center [1035, 141] width 17 height 17
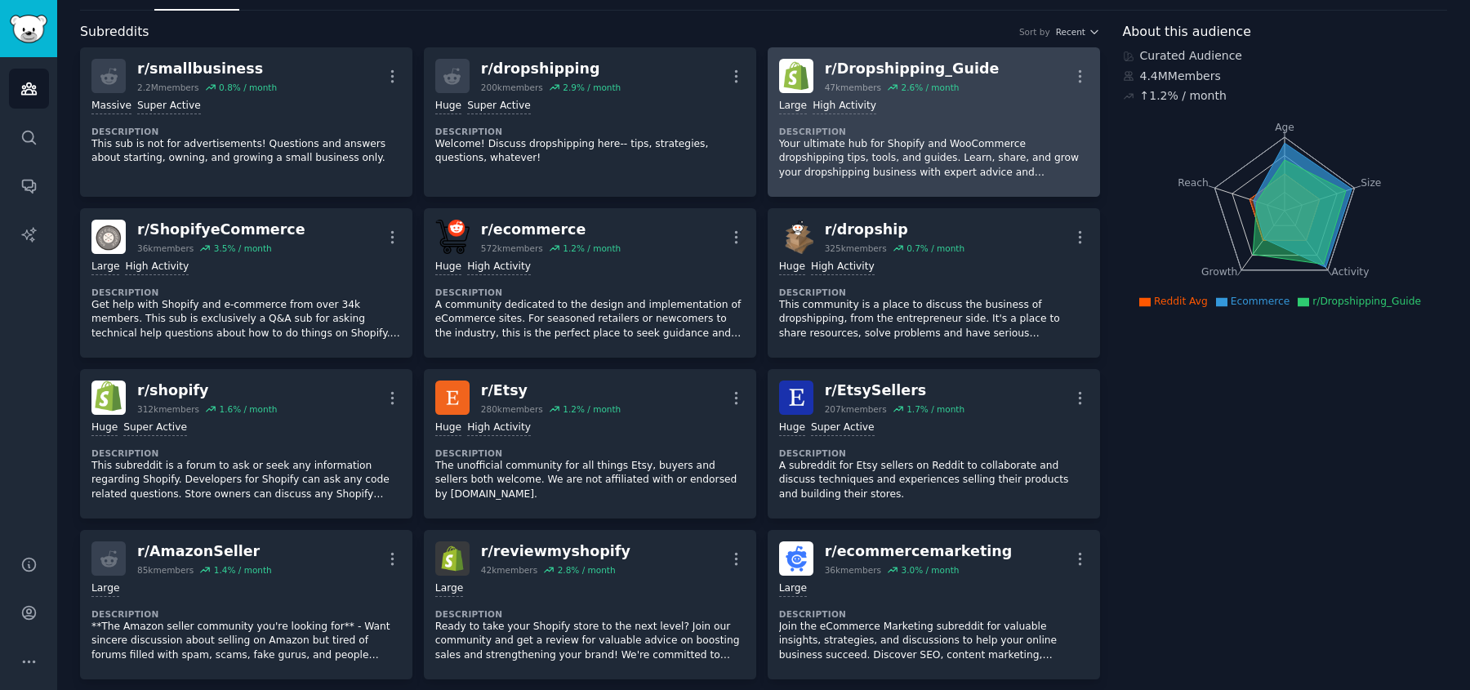
click at [925, 142] on p "Your ultimate hub for Shopify and WooCommerce dropshipping tips, tools, and gui…" at bounding box center [934, 158] width 310 height 43
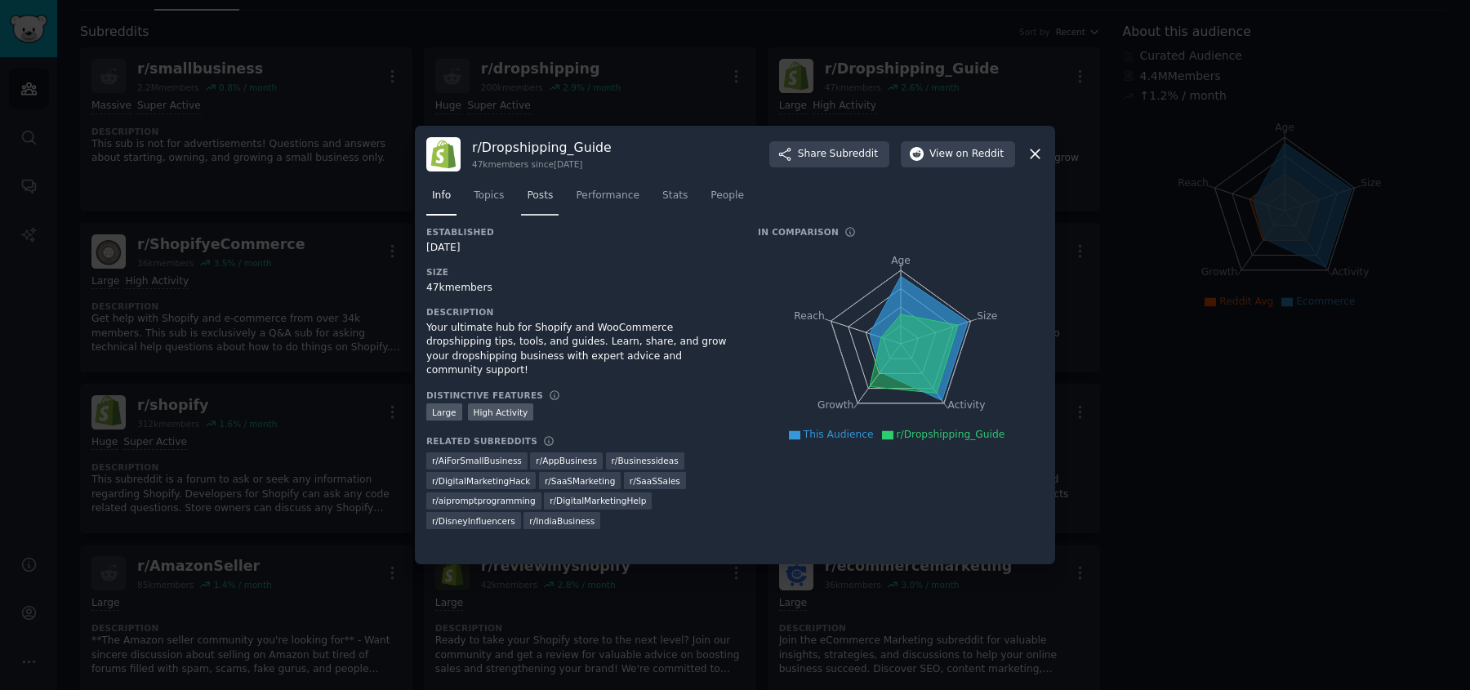
click at [549, 194] on span "Posts" at bounding box center [540, 196] width 26 height 15
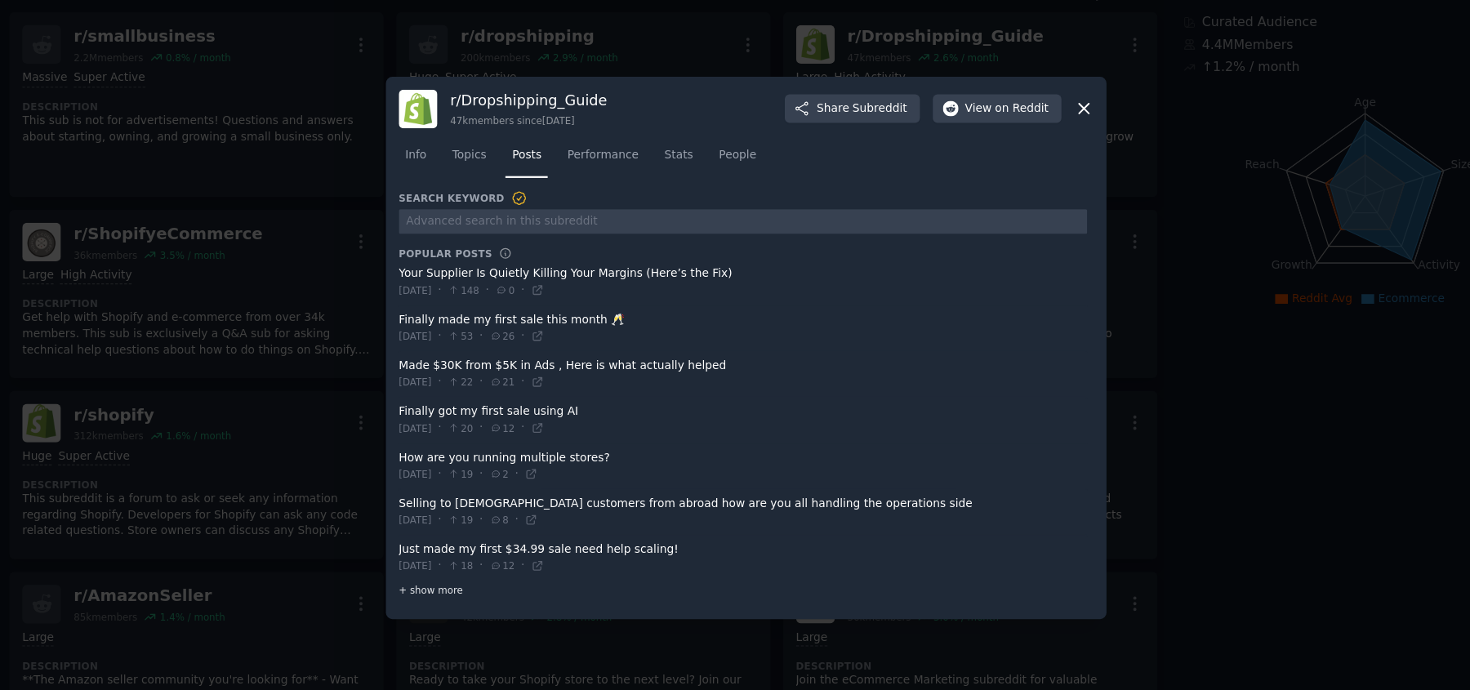
click at [458, 563] on span "+ show more" at bounding box center [454, 560] width 57 height 11
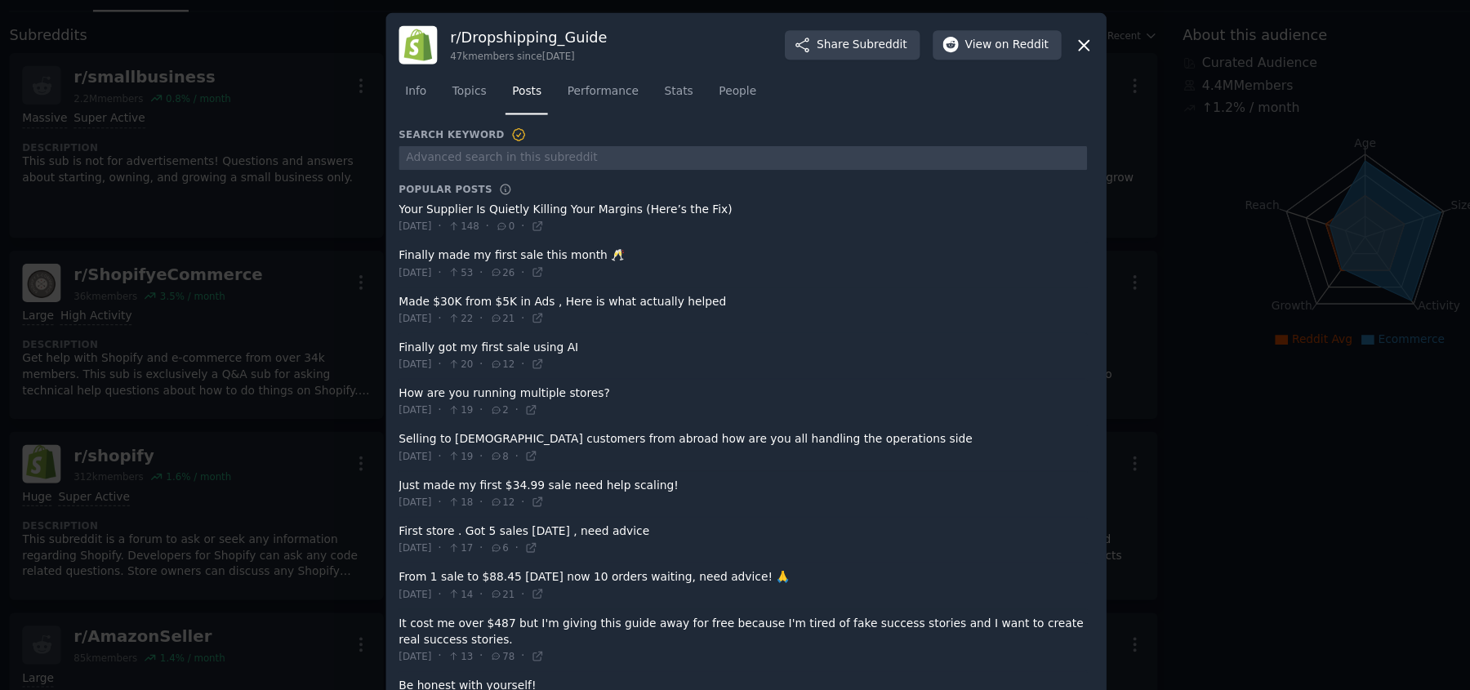
click at [1036, 38] on icon at bounding box center [1035, 40] width 17 height 17
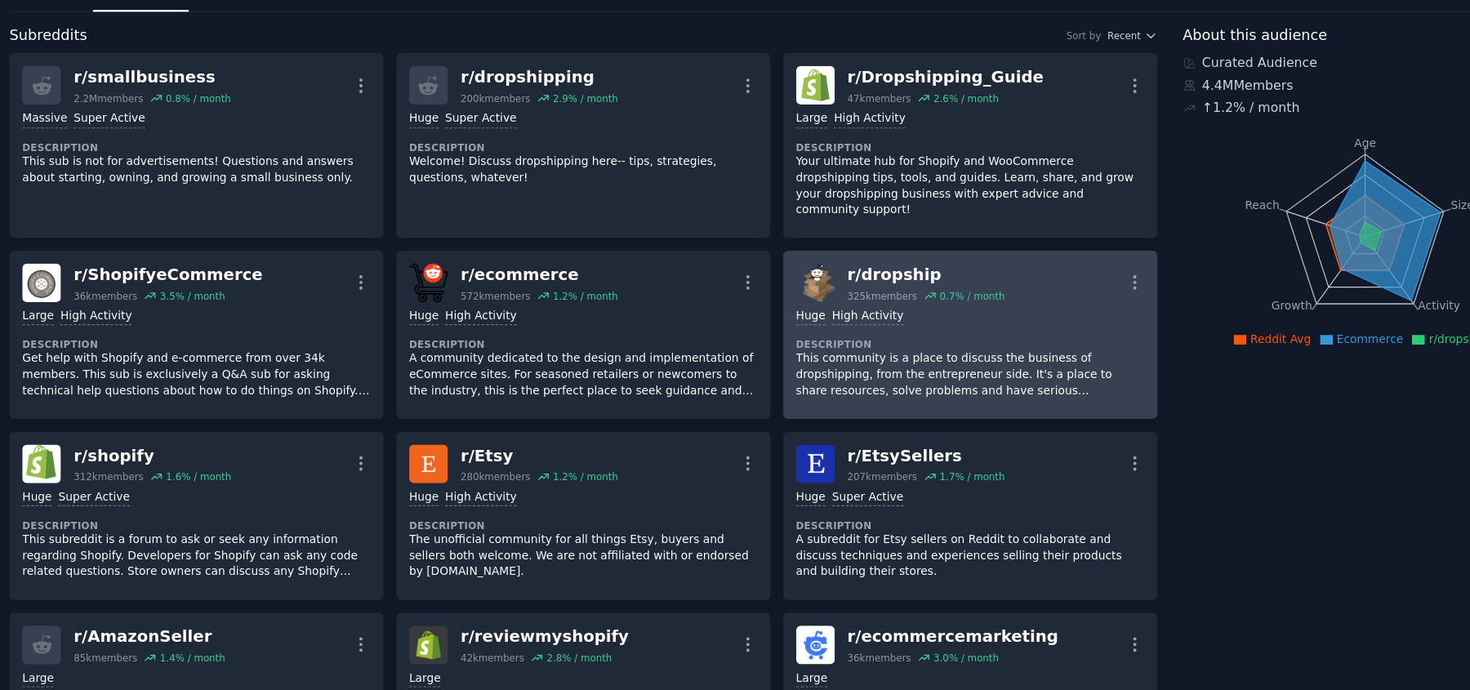
click at [837, 274] on div "Huge High Activity Description This community is a place to discuss the busines…" at bounding box center [934, 315] width 310 height 92
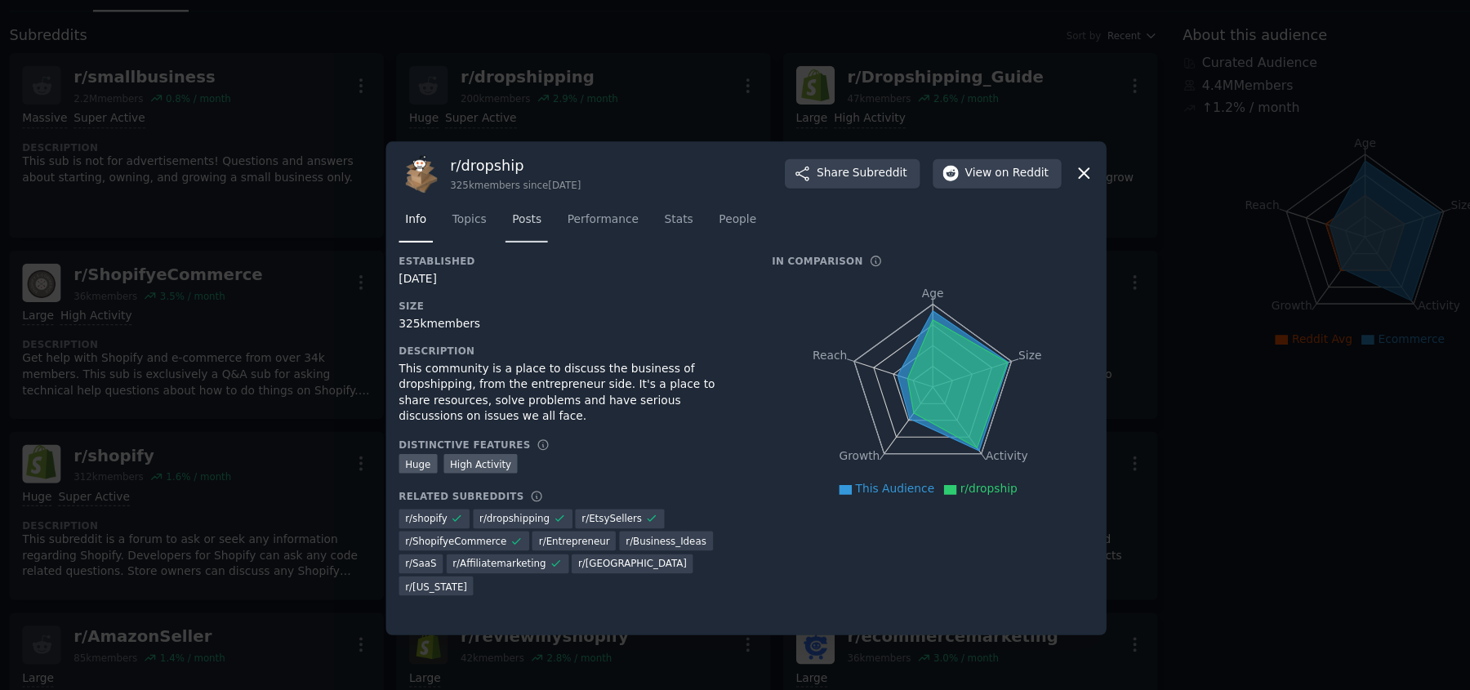
click at [533, 198] on span "Posts" at bounding box center [540, 196] width 26 height 15
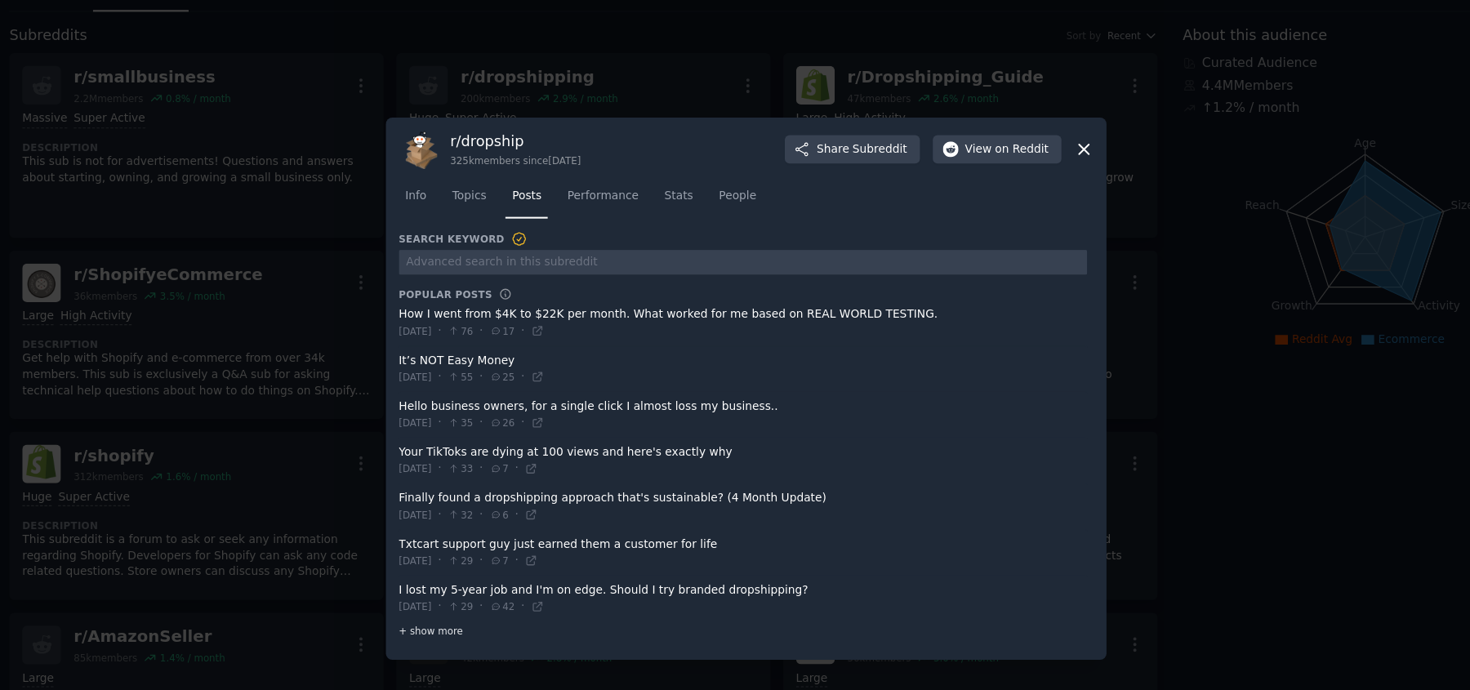
click at [477, 555] on span "+ show more" at bounding box center [454, 560] width 57 height 11
